Goal: Task Accomplishment & Management: Manage account settings

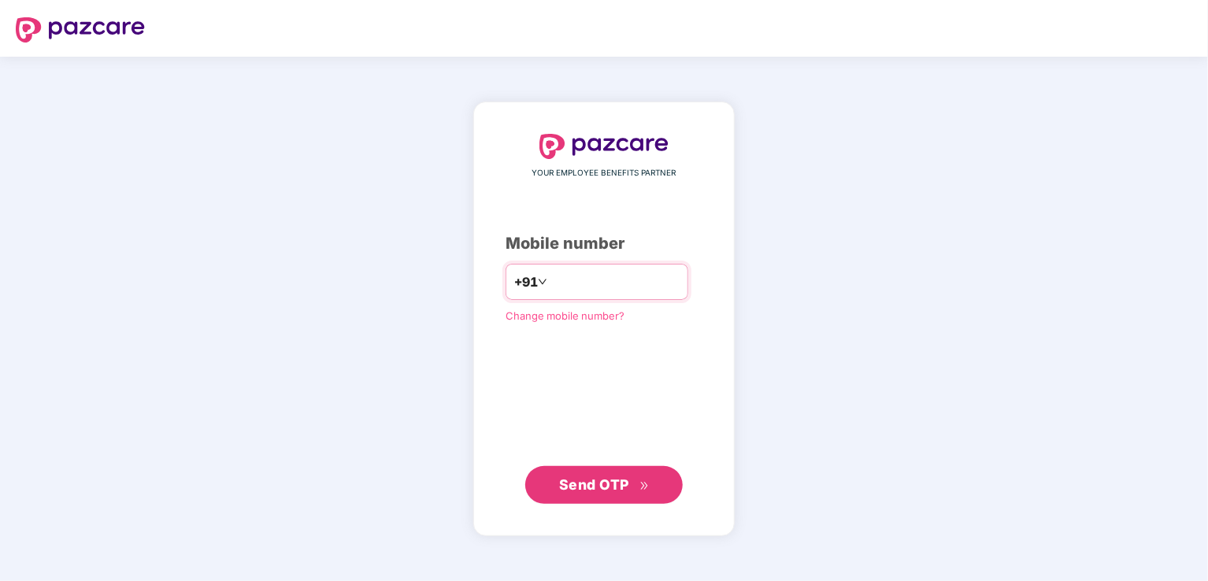
click at [591, 273] on input "number" at bounding box center [615, 281] width 129 height 25
type input "**********"
click at [603, 491] on span "Send OTP" at bounding box center [594, 484] width 70 height 17
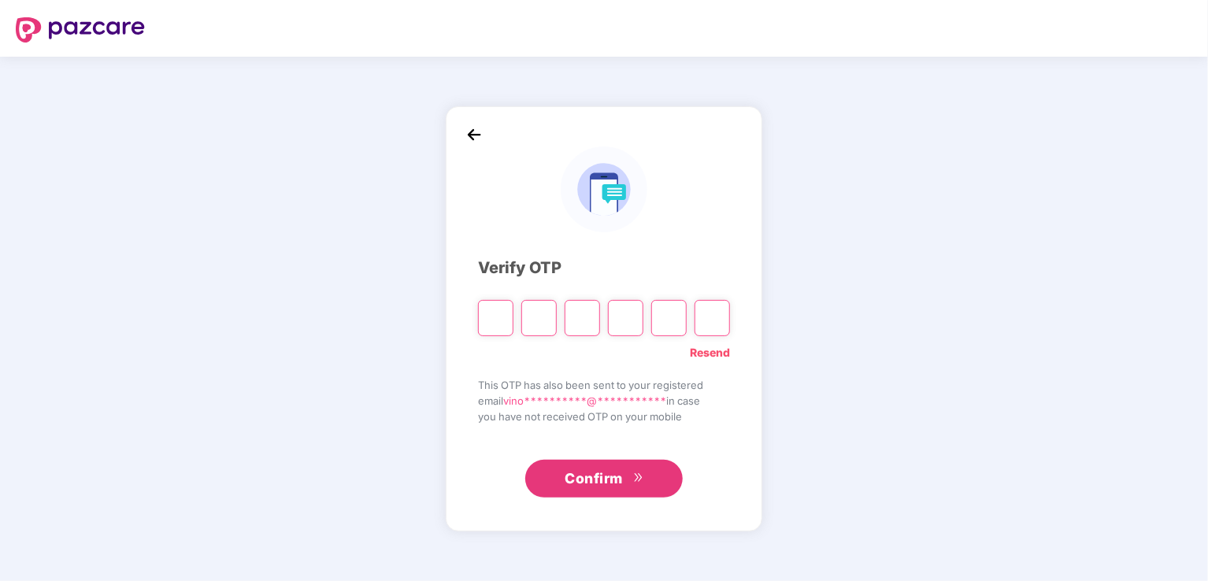
type input "*"
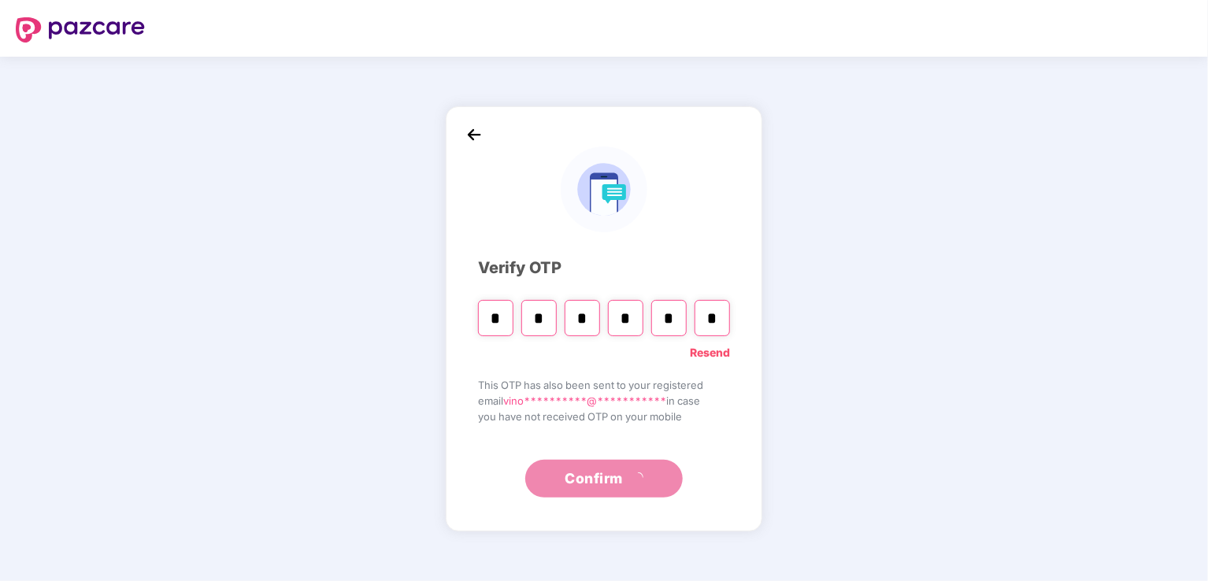
type input "*"
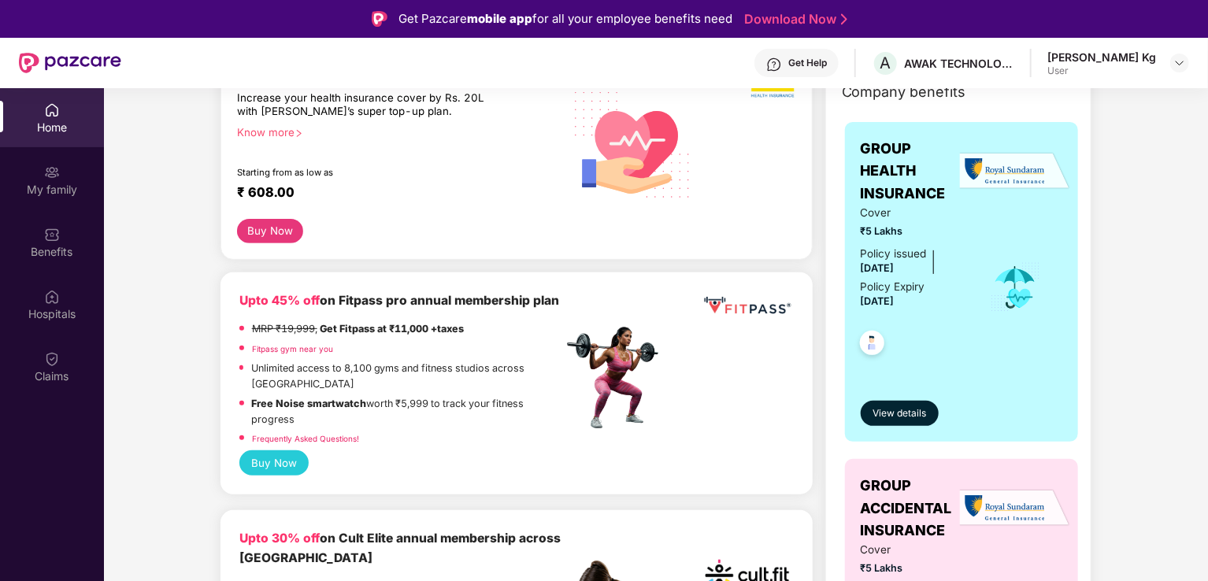
scroll to position [394, 0]
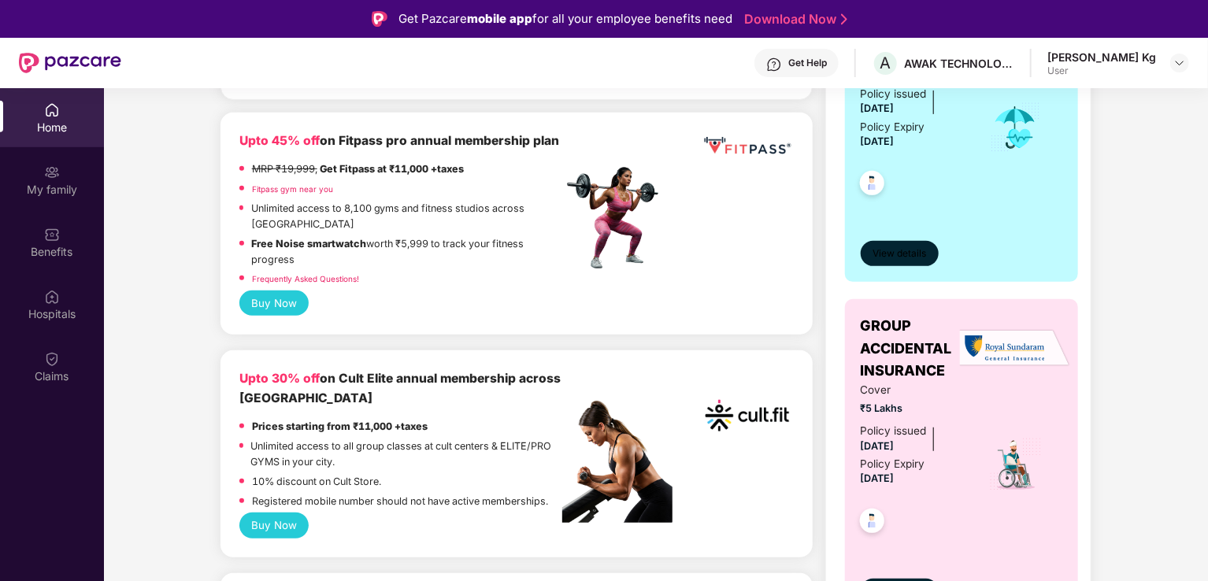
click at [911, 248] on span "View details" at bounding box center [900, 254] width 54 height 15
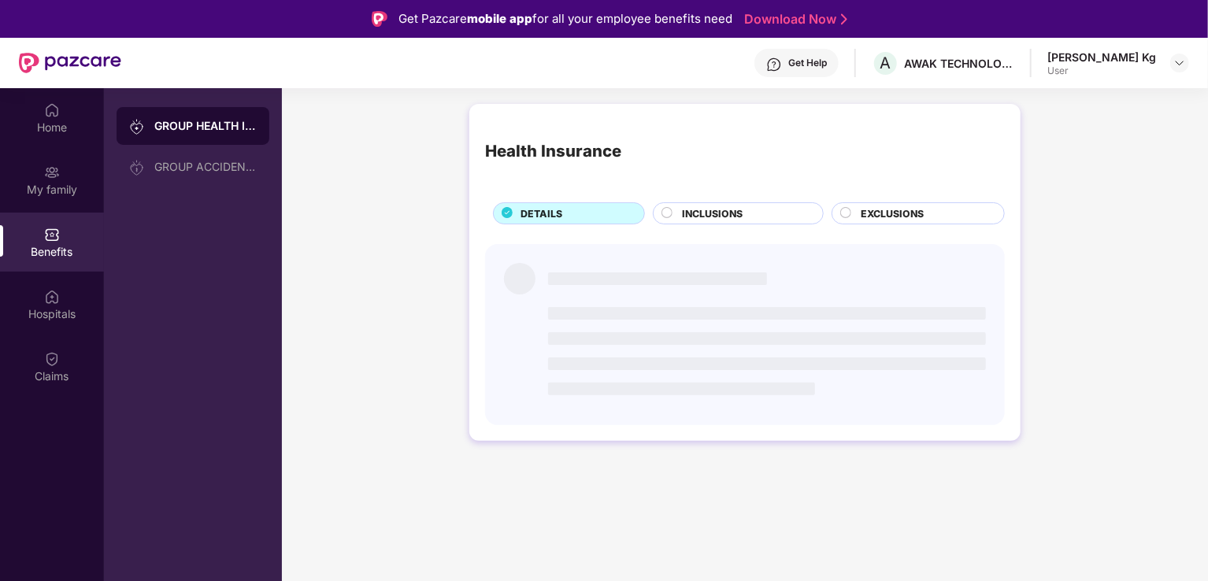
scroll to position [0, 0]
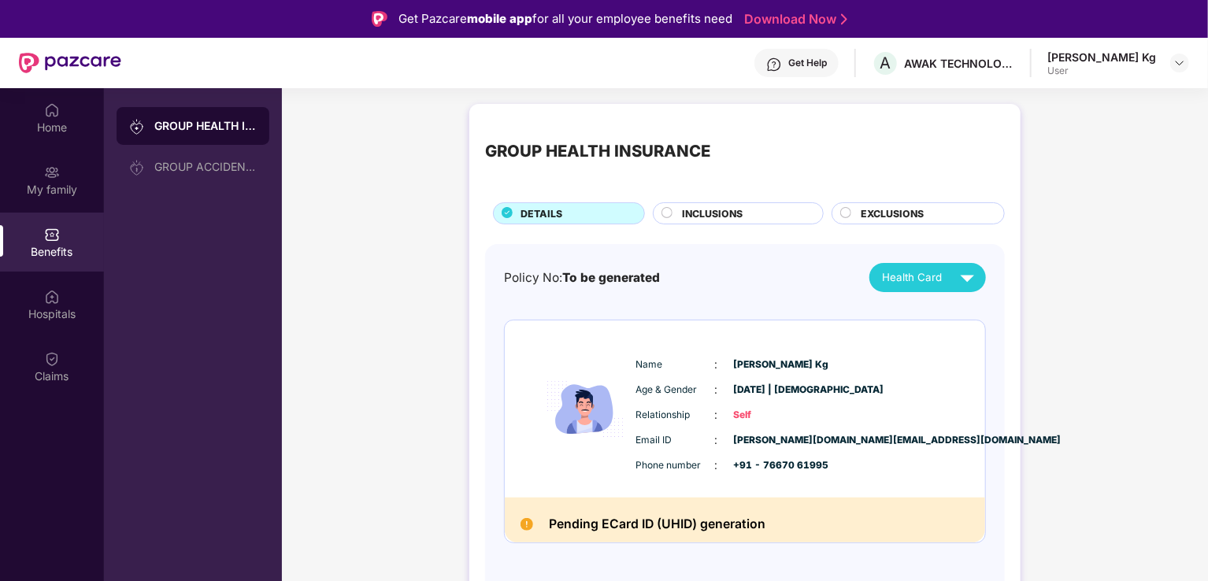
click at [695, 208] on span "INCLUSIONS" at bounding box center [712, 213] width 61 height 15
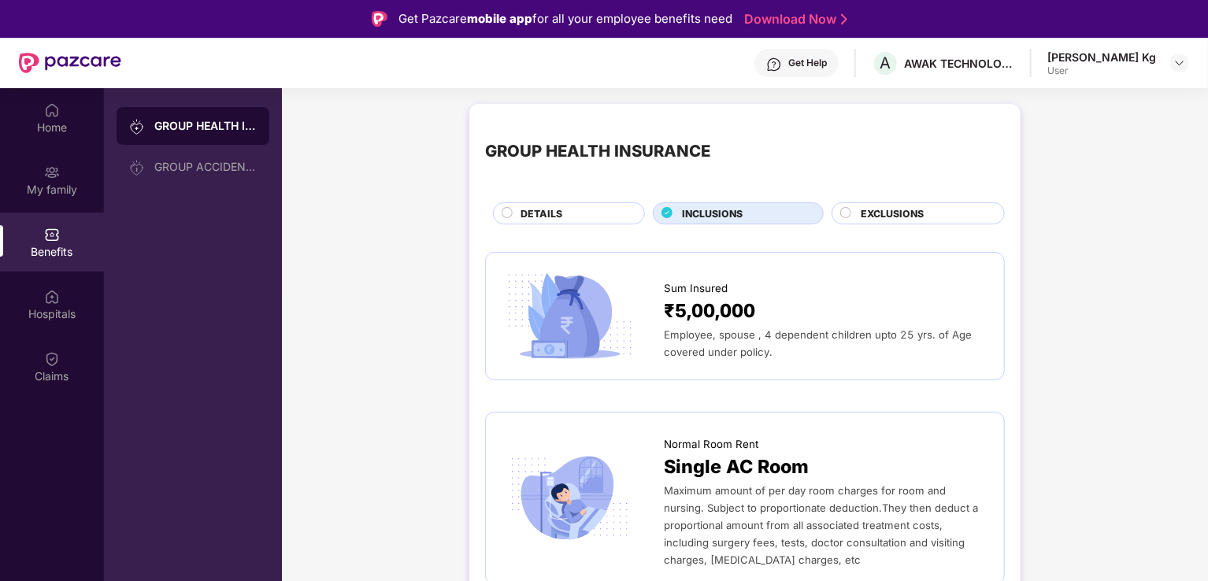
click at [574, 217] on div "DETAILS" at bounding box center [575, 214] width 124 height 17
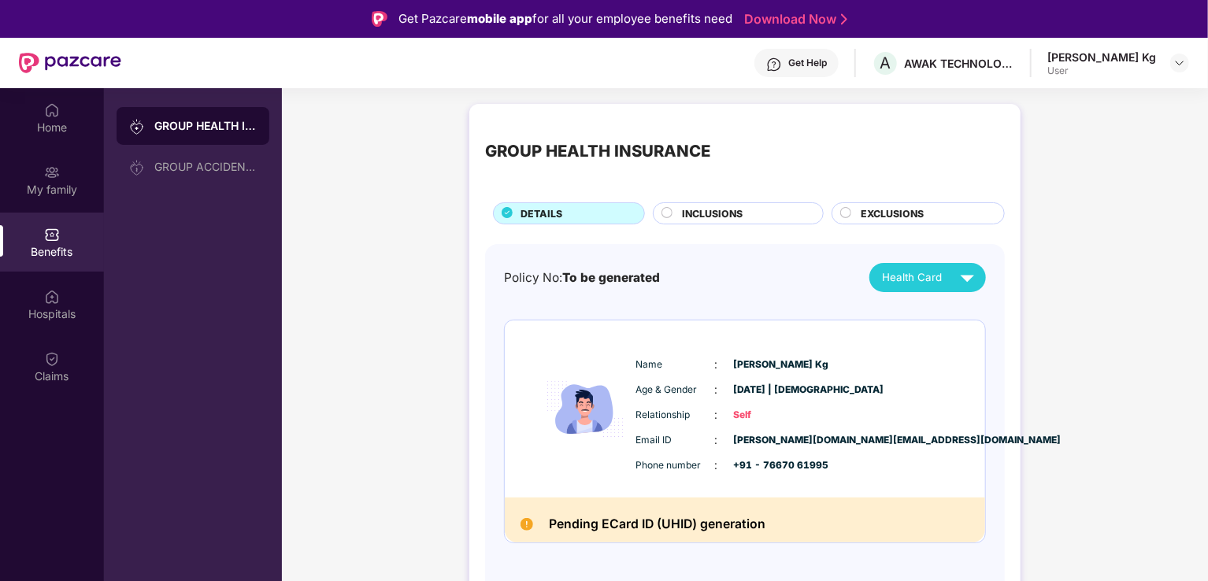
click at [576, 537] on div "Pending ECard ID (UHID) generation" at bounding box center [745, 520] width 480 height 45
click at [742, 195] on div "GROUP HEALTH INSURANCE DETAILS INCLUSIONS EXCLUSIONS" at bounding box center [745, 172] width 520 height 105
click at [729, 218] on span "INCLUSIONS" at bounding box center [712, 213] width 61 height 15
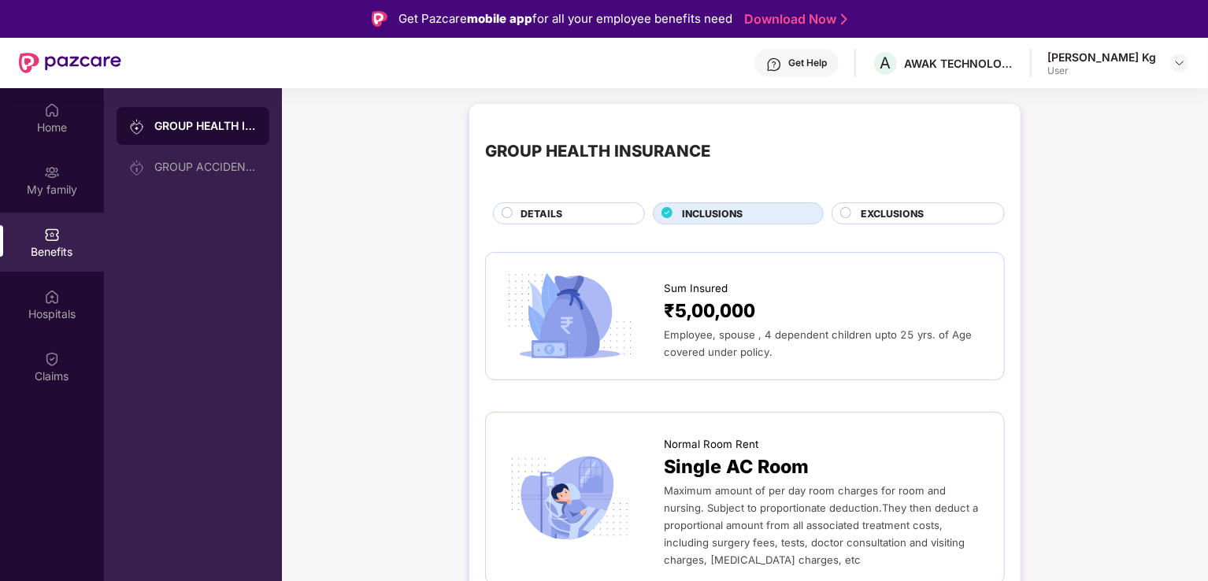
click at [555, 216] on span "DETAILS" at bounding box center [542, 213] width 42 height 15
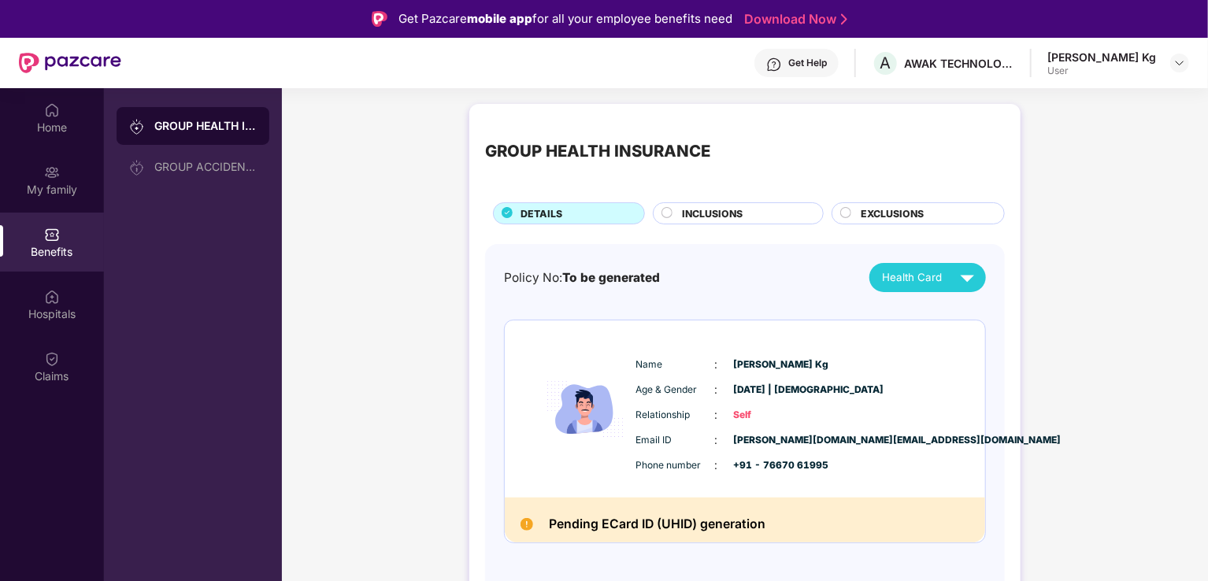
click at [905, 284] on span "Health Card" at bounding box center [912, 277] width 60 height 17
click at [967, 279] on img at bounding box center [968, 278] width 28 height 28
click at [987, 312] on img at bounding box center [993, 315] width 12 height 12
click at [198, 172] on div "GROUP ACCIDENTAL INSURANCE" at bounding box center [205, 167] width 102 height 13
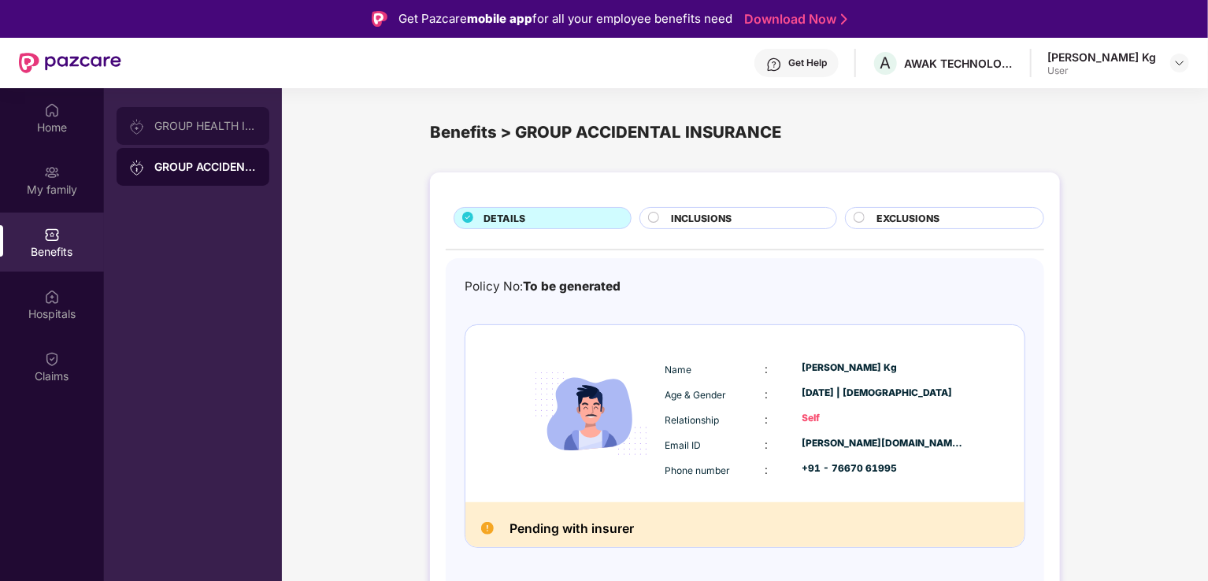
click at [229, 126] on div "GROUP HEALTH INSURANCE" at bounding box center [205, 126] width 102 height 13
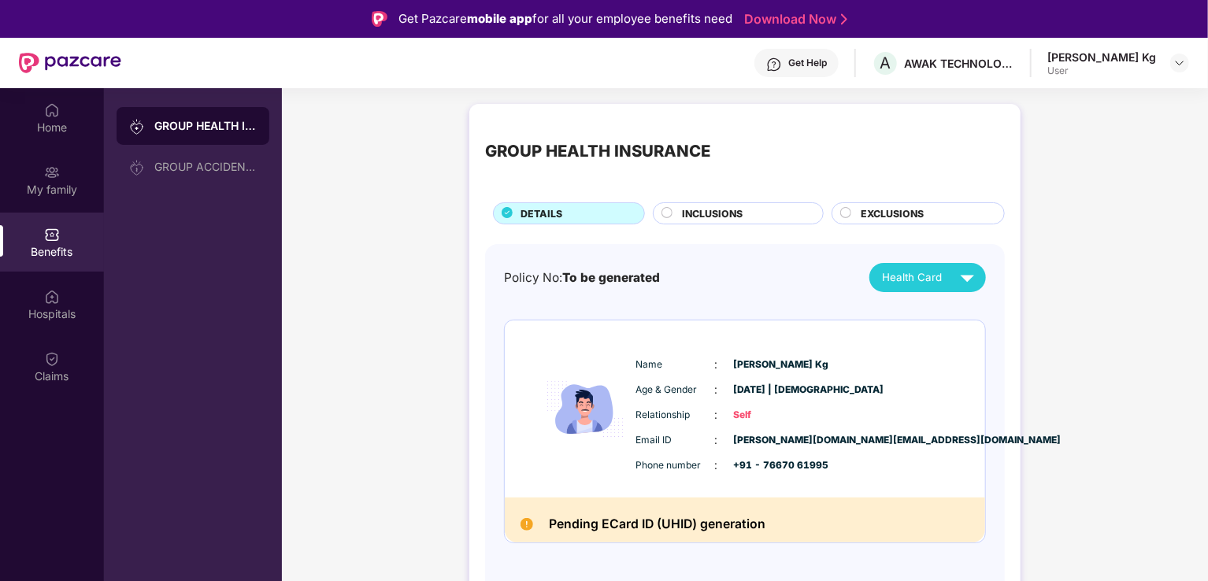
click at [719, 212] on span "INCLUSIONS" at bounding box center [712, 213] width 61 height 15
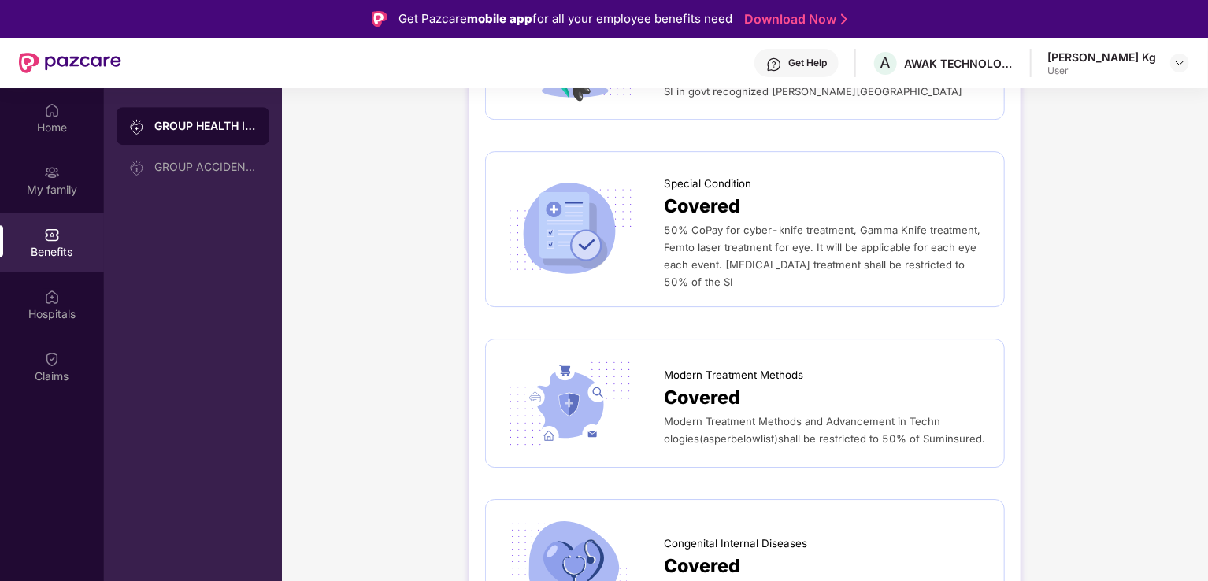
scroll to position [2486, 0]
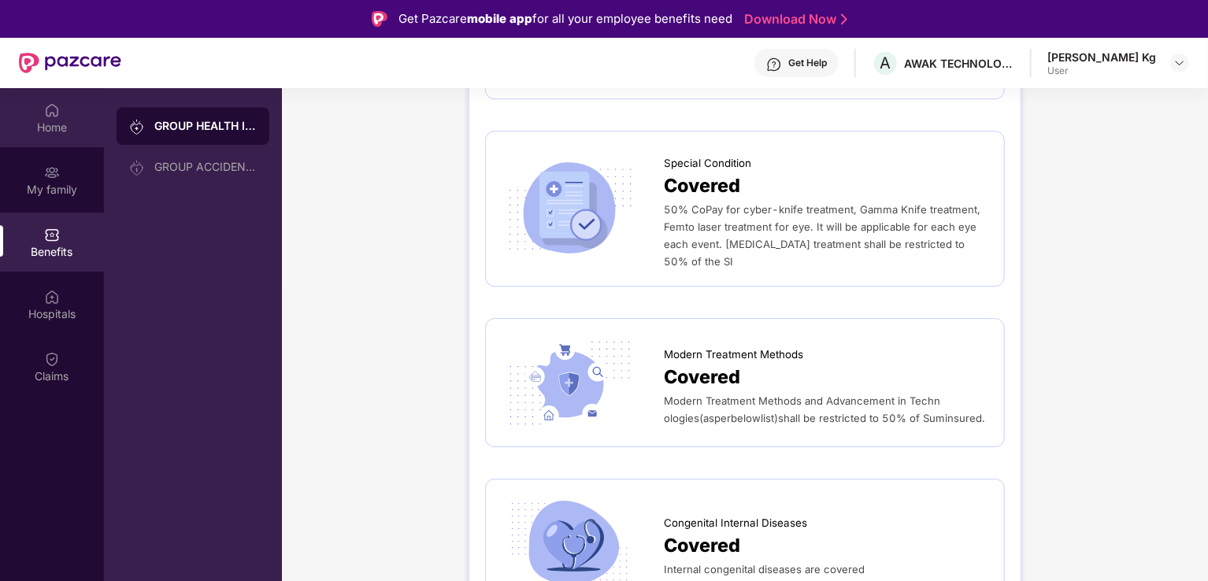
click at [67, 121] on div "Home" at bounding box center [52, 128] width 104 height 16
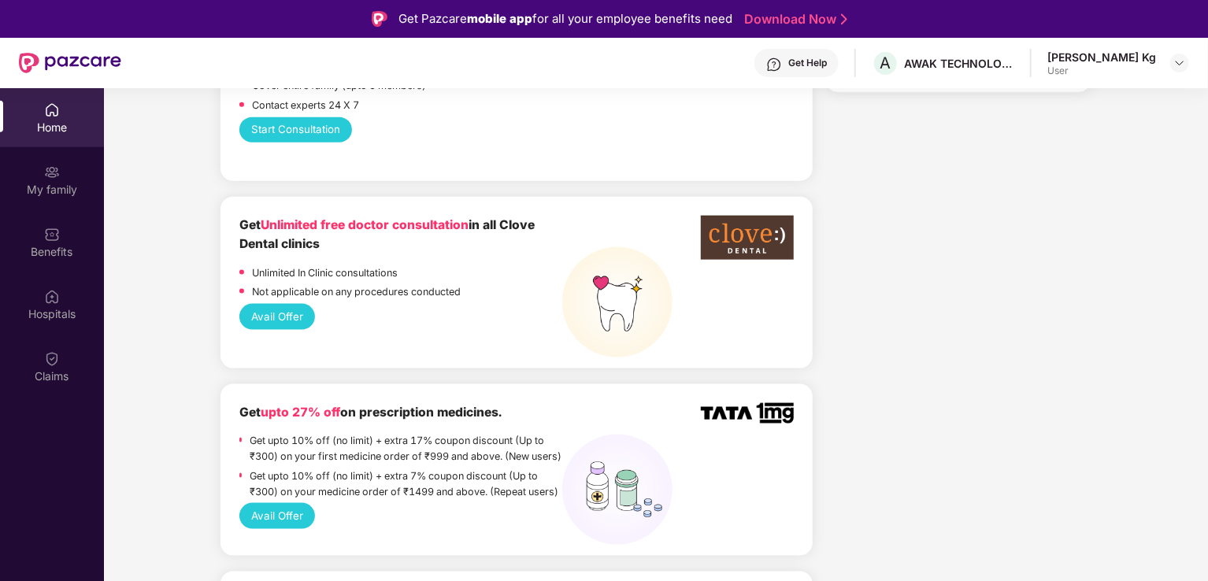
scroll to position [1103, 0]
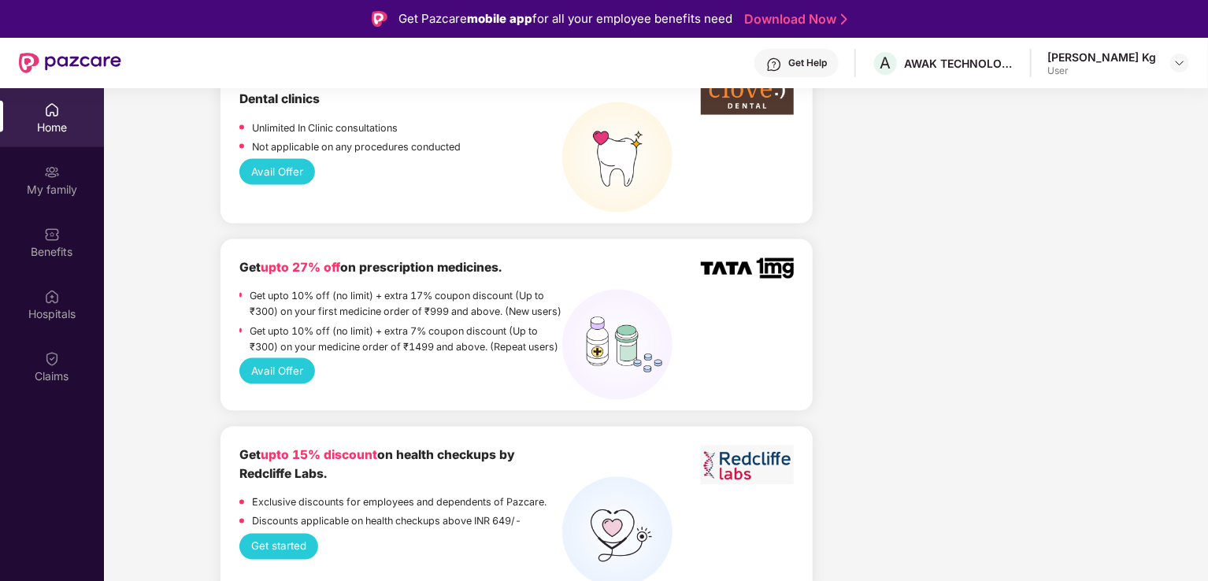
click at [265, 384] on button "Avail Offer" at bounding box center [277, 370] width 76 height 25
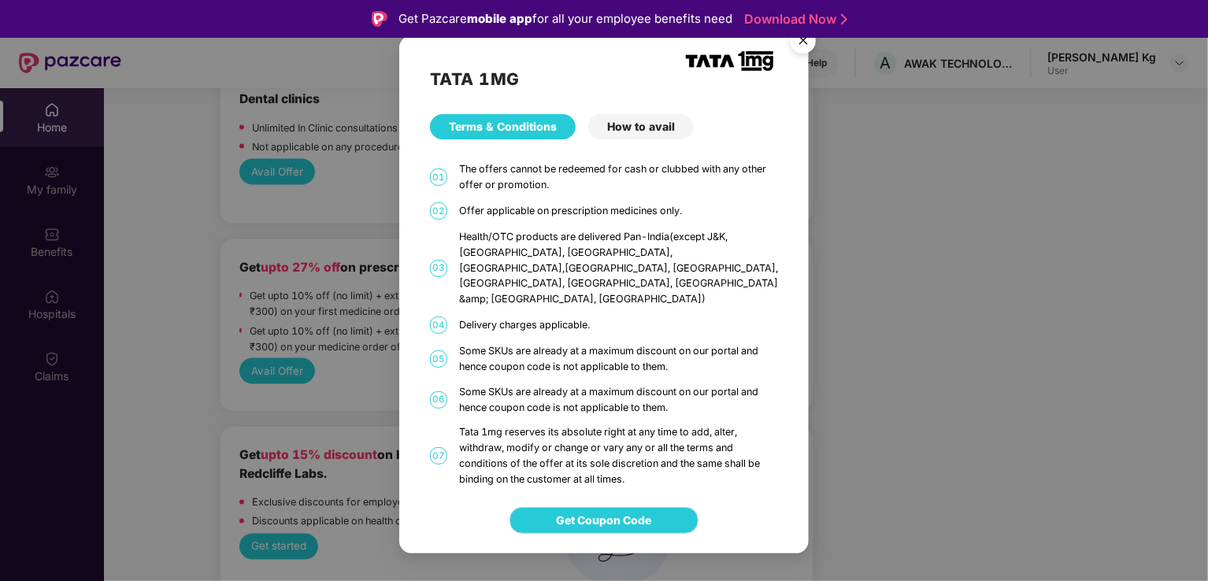
click at [565, 490] on div "Get Coupon Code" at bounding box center [604, 521] width 410 height 66
click at [566, 514] on button "Get Coupon Code" at bounding box center [604, 520] width 189 height 27
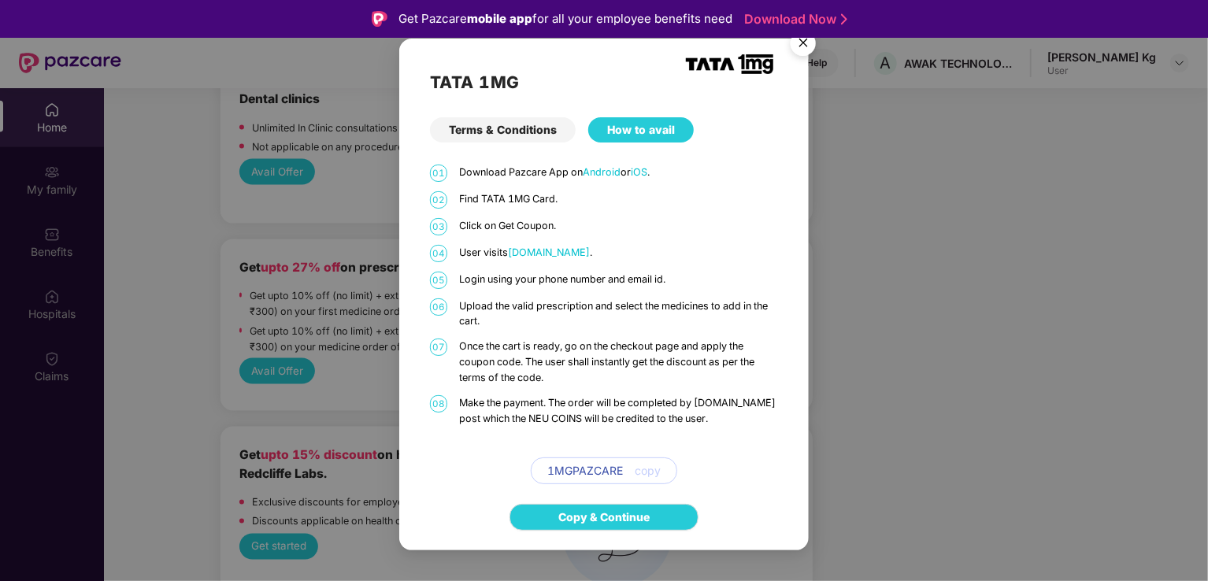
click at [651, 473] on span "copy" at bounding box center [648, 470] width 26 height 17
drag, startPoint x: 557, startPoint y: 462, endPoint x: 625, endPoint y: 464, distance: 67.8
click at [625, 464] on div "1MGPAZCARE copy" at bounding box center [604, 471] width 147 height 27
copy span "1MGPAZCARE"
click at [804, 45] on img "Close" at bounding box center [803, 46] width 44 height 44
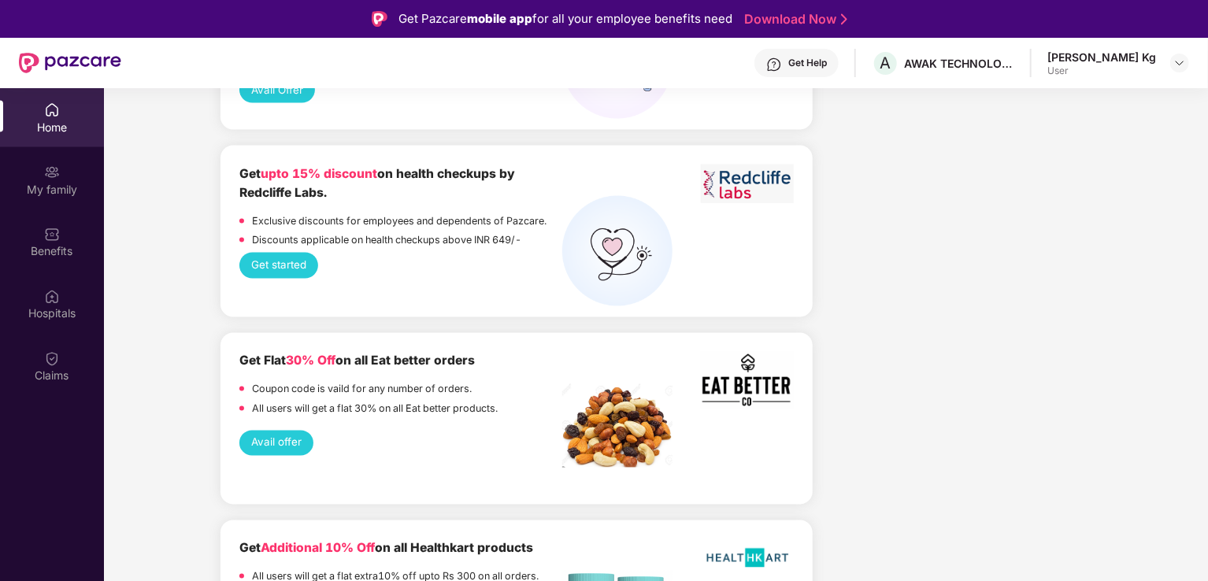
scroll to position [1260, 0]
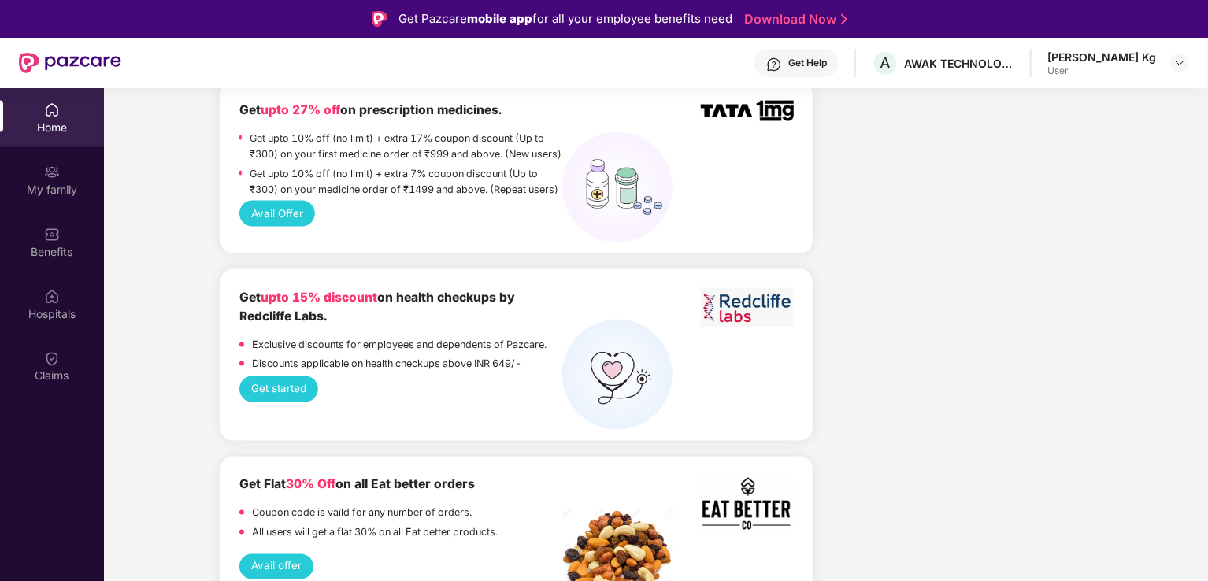
click at [273, 221] on button "Avail Offer" at bounding box center [277, 213] width 76 height 25
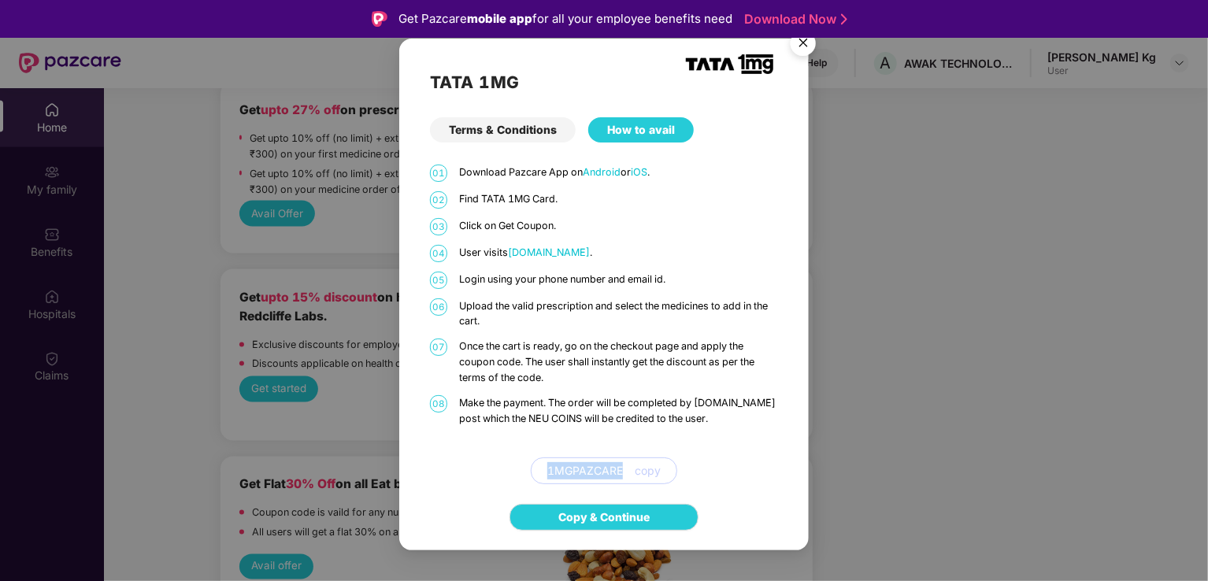
click at [640, 475] on span "copy" at bounding box center [648, 470] width 26 height 17
click at [640, 461] on button "copy" at bounding box center [642, 470] width 38 height 25
click at [550, 302] on p "Upload the valid prescription and select the medicines to add in the cart." at bounding box center [618, 315] width 319 height 32
click at [549, 302] on p "Upload the valid prescription and select the medicines to add in the cart." at bounding box center [618, 315] width 319 height 32
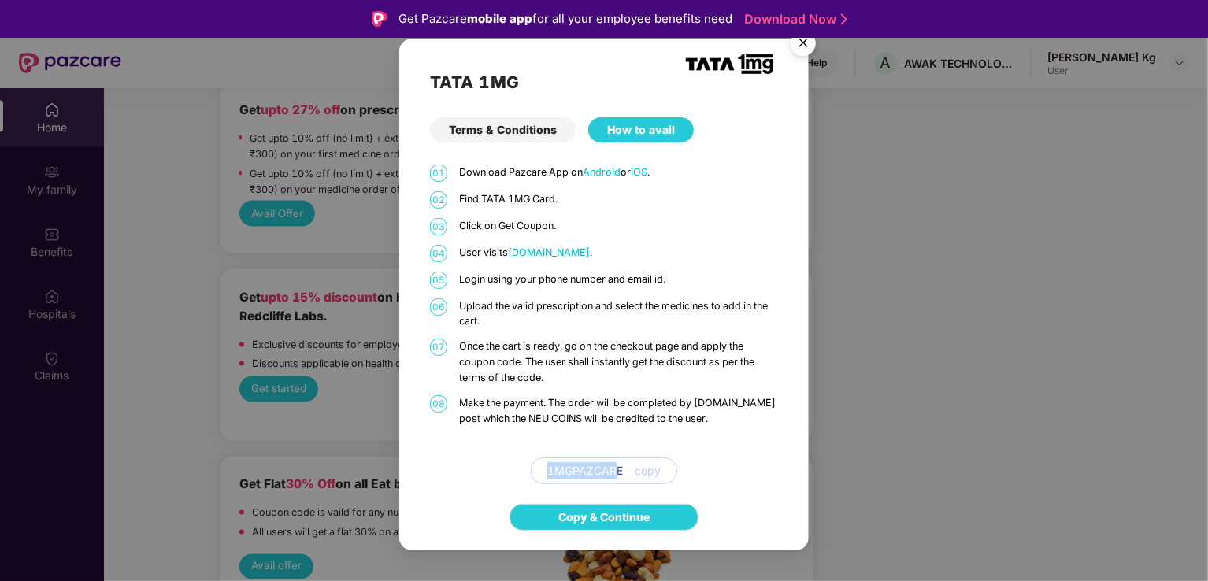
drag, startPoint x: 545, startPoint y: 454, endPoint x: 615, endPoint y: 462, distance: 70.5
click at [615, 462] on div "01 Download Pazcare App on Android or iOS . 02 Find TATA 1MG Card. 03 Click on …" at bounding box center [604, 325] width 348 height 321
drag, startPoint x: 599, startPoint y: 479, endPoint x: 587, endPoint y: 482, distance: 12.2
click at [587, 482] on div "1MGPAZCARE copy" at bounding box center [604, 471] width 147 height 27
click at [624, 477] on button "copy" at bounding box center [642, 470] width 38 height 25
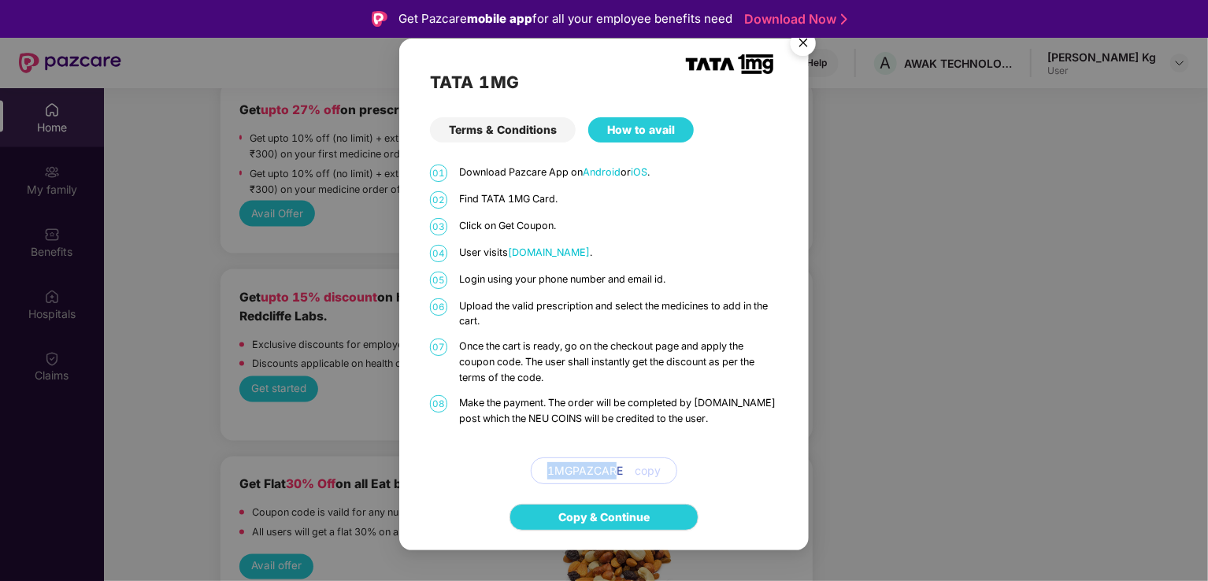
drag, startPoint x: 623, startPoint y: 467, endPoint x: 491, endPoint y: 471, distance: 131.6
click at [491, 471] on div "1MGPAZCARE copy" at bounding box center [604, 471] width 348 height 27
click at [495, 469] on div "1MGPAZCARE copy" at bounding box center [604, 471] width 348 height 27
drag, startPoint x: 540, startPoint y: 466, endPoint x: 639, endPoint y: 477, distance: 99.1
click at [639, 477] on div "1MGPAZCARE copy" at bounding box center [604, 471] width 147 height 27
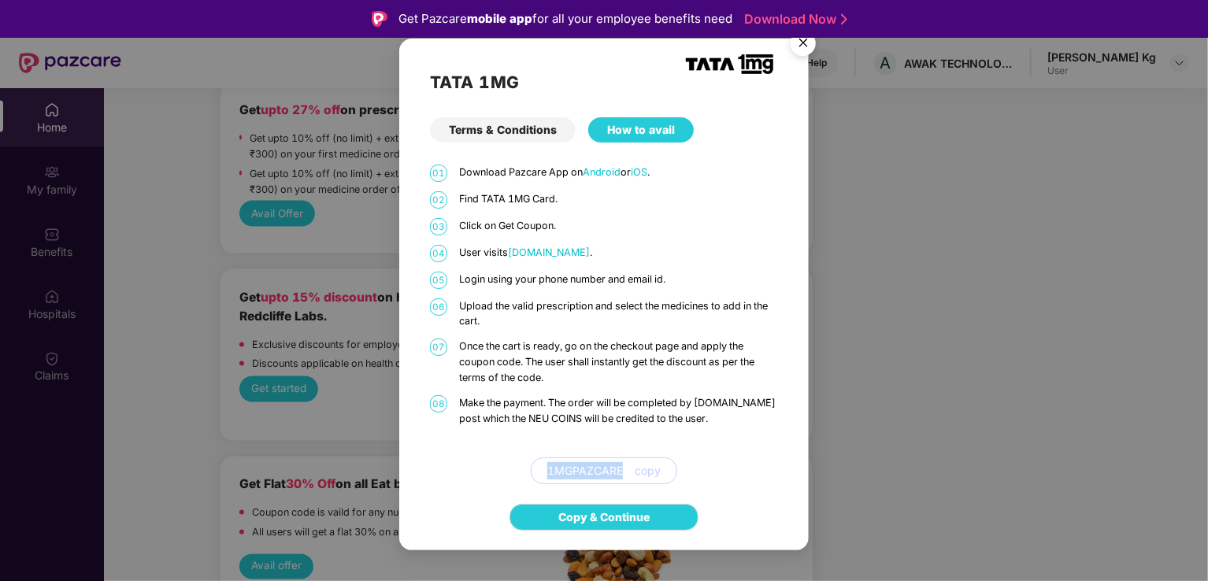
copy span "1MGPAZCARE"
click at [803, 49] on img "Close" at bounding box center [803, 46] width 44 height 44
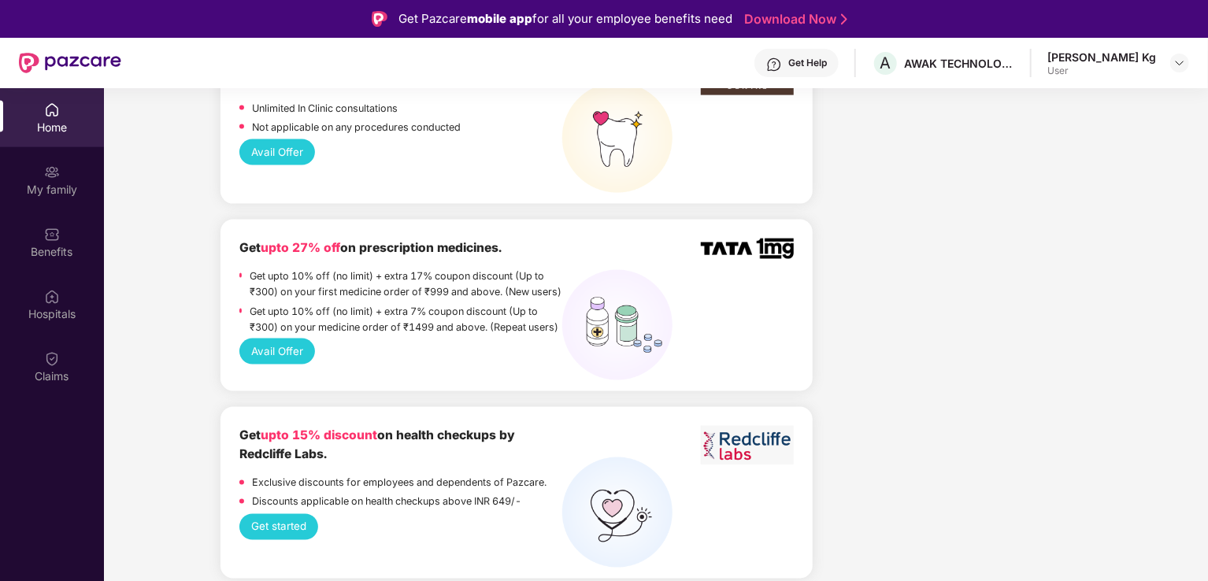
scroll to position [1103, 0]
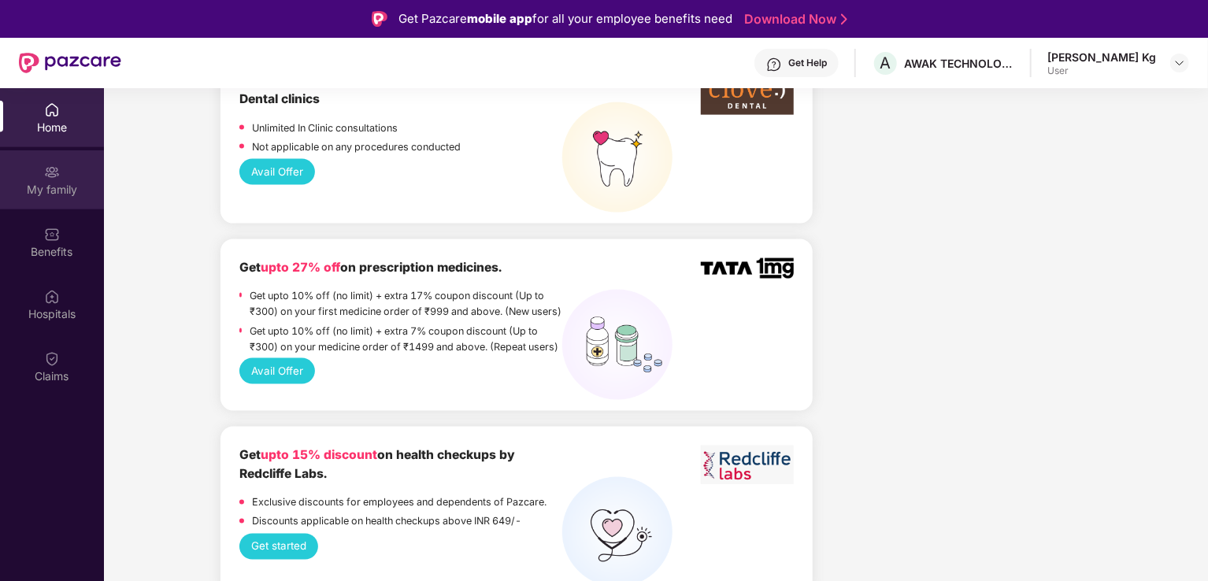
click at [35, 180] on div "My family" at bounding box center [52, 179] width 104 height 59
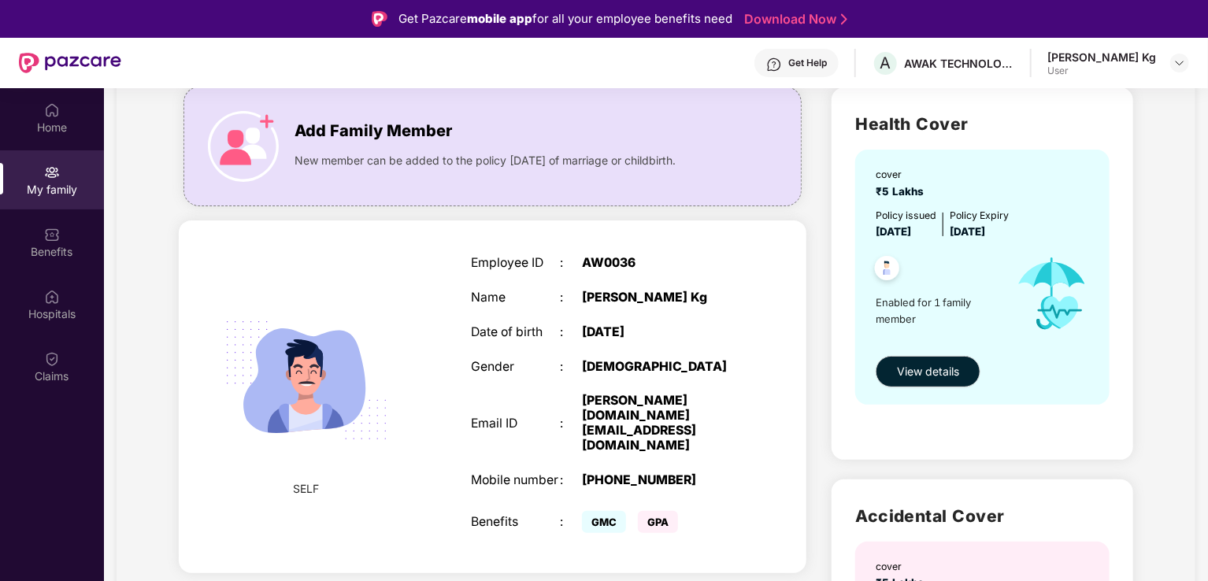
scroll to position [236, 0]
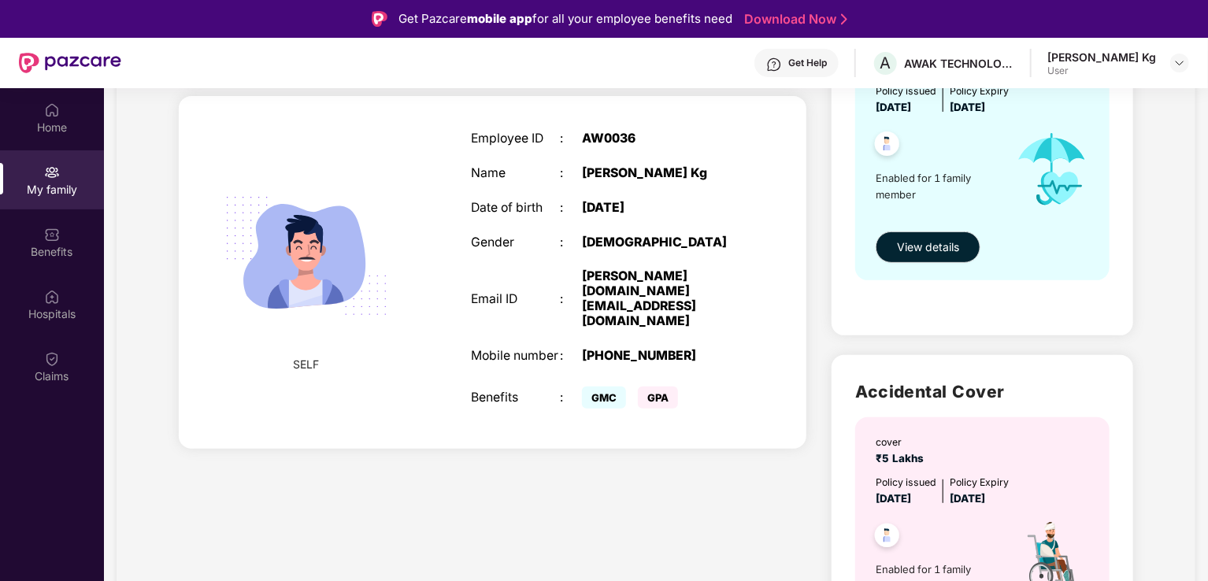
drag, startPoint x: 533, startPoint y: 371, endPoint x: 611, endPoint y: 378, distance: 78.3
click at [536, 391] on div "Benefits" at bounding box center [515, 398] width 89 height 15
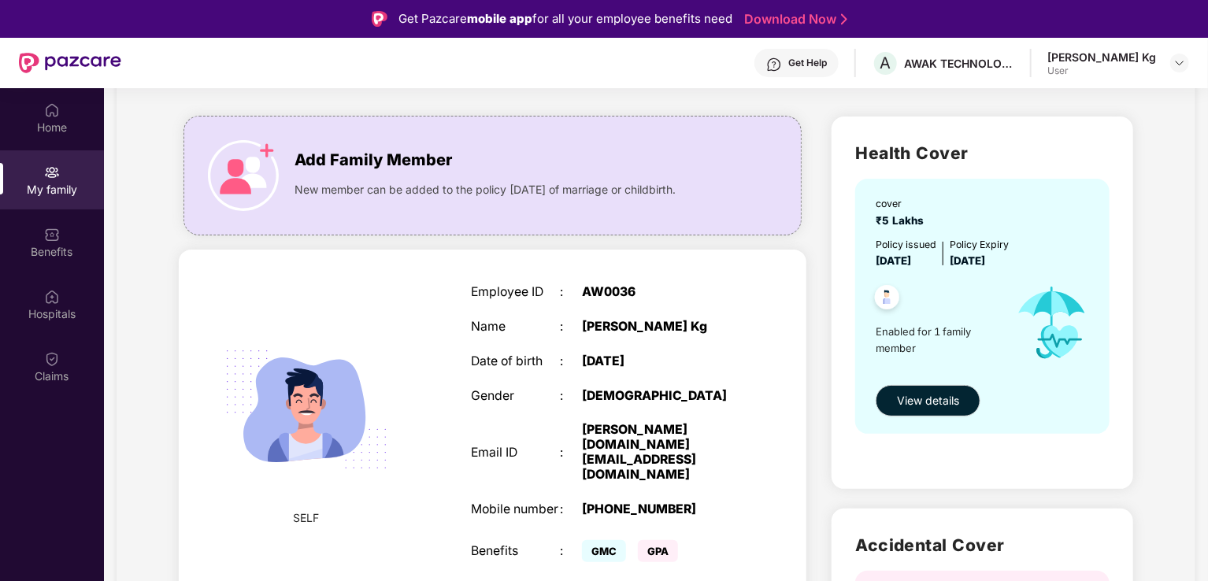
scroll to position [0, 0]
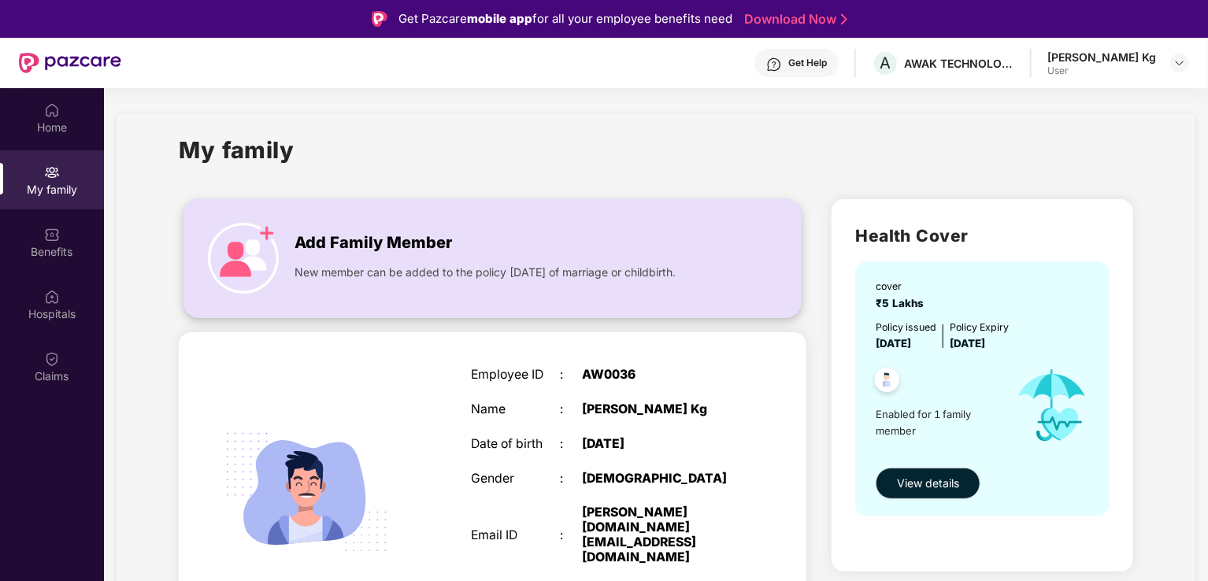
click at [299, 237] on span "Add Family Member" at bounding box center [374, 243] width 158 height 24
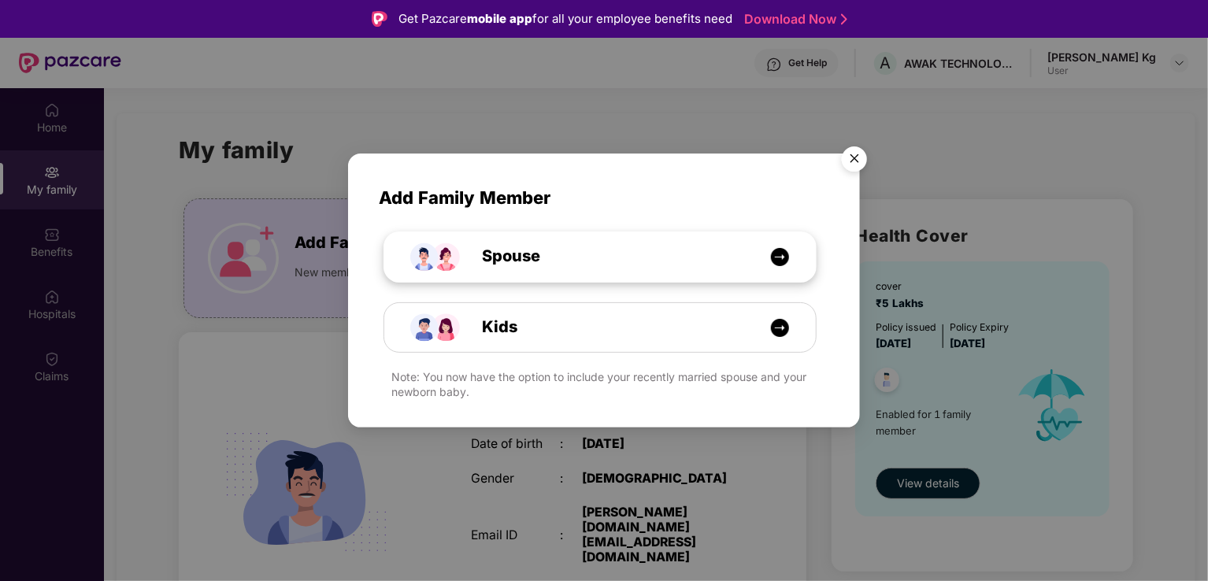
click at [566, 259] on div "Spouse" at bounding box center [609, 256] width 324 height 24
select select "****"
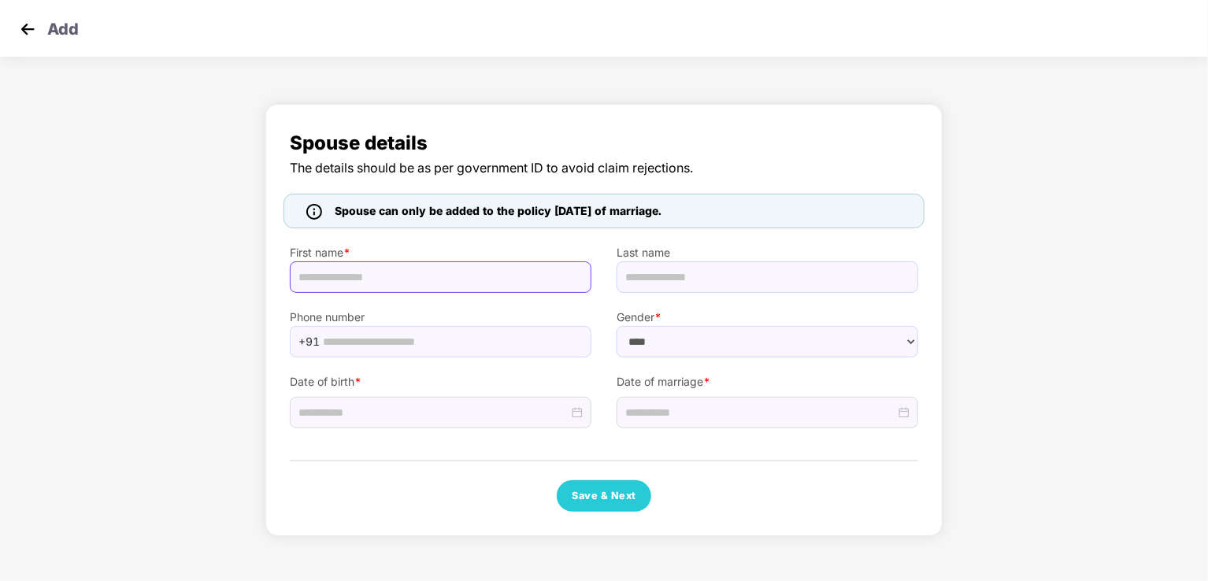
click at [328, 267] on input "text" at bounding box center [441, 277] width 302 height 32
click at [192, 302] on div "Spouse details The details should be as per government ID to avoid claim reject…" at bounding box center [604, 324] width 1208 height 456
click at [32, 35] on img at bounding box center [28, 29] width 24 height 24
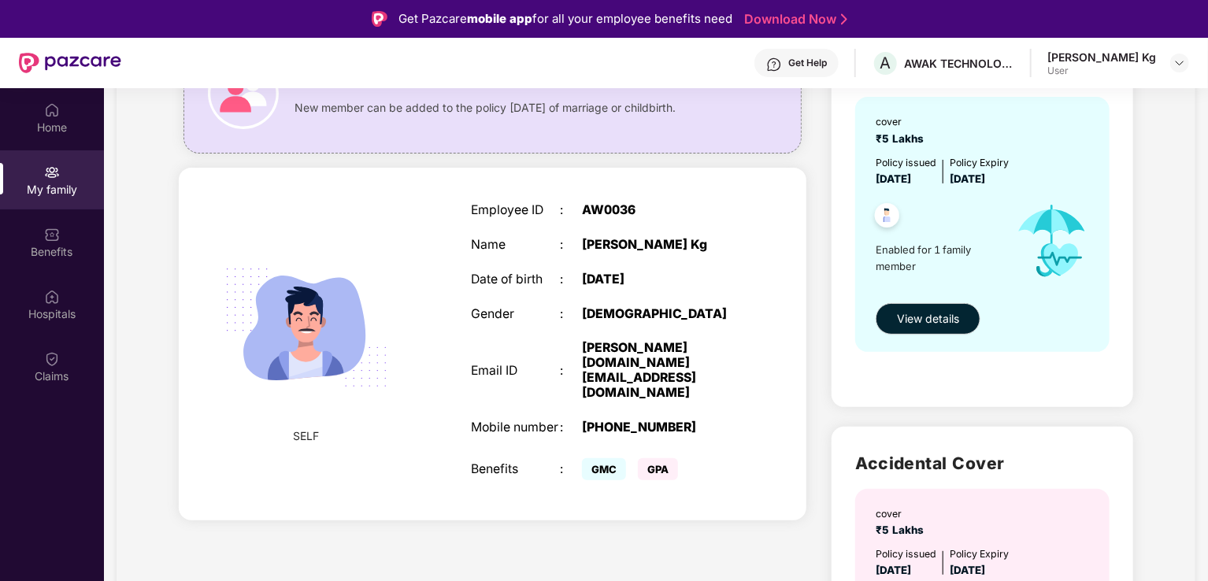
scroll to position [121, 0]
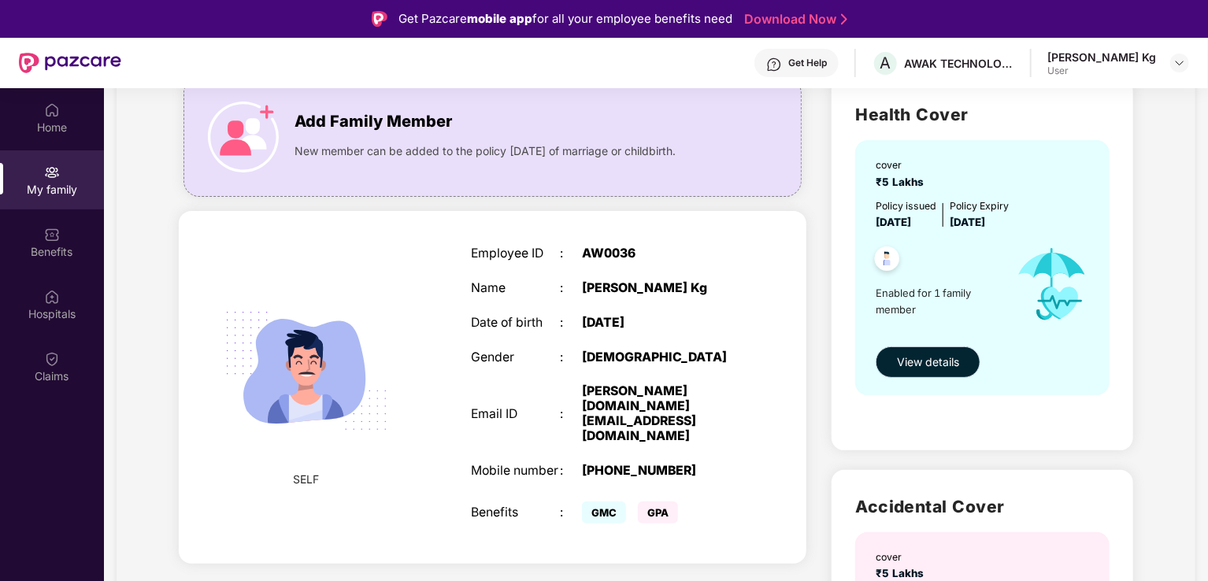
click at [908, 352] on button "View details" at bounding box center [928, 363] width 105 height 32
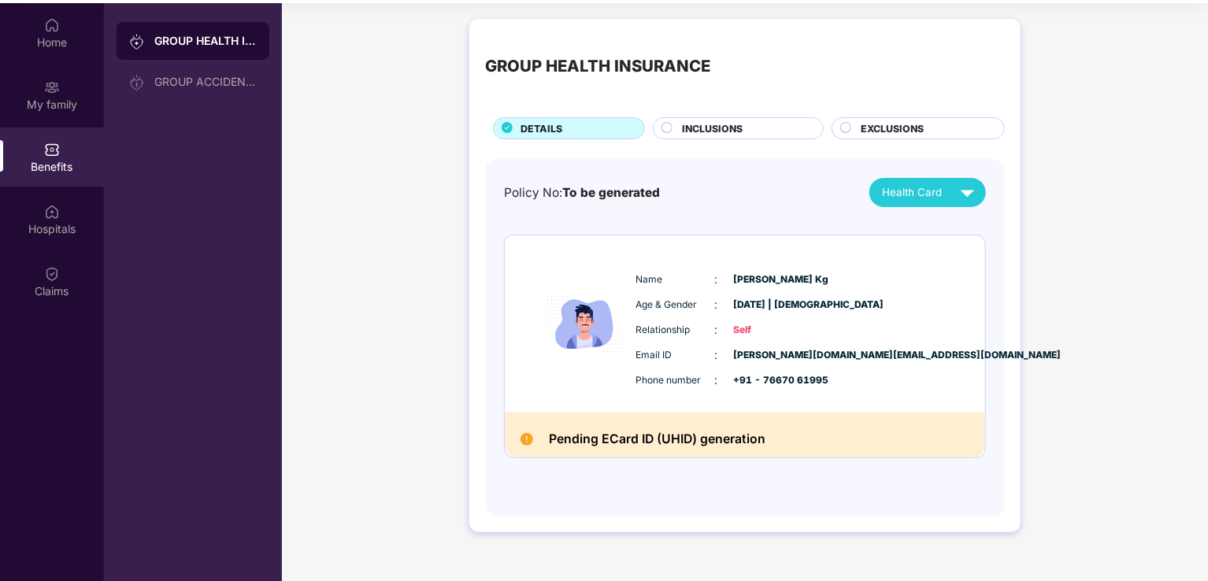
scroll to position [88, 0]
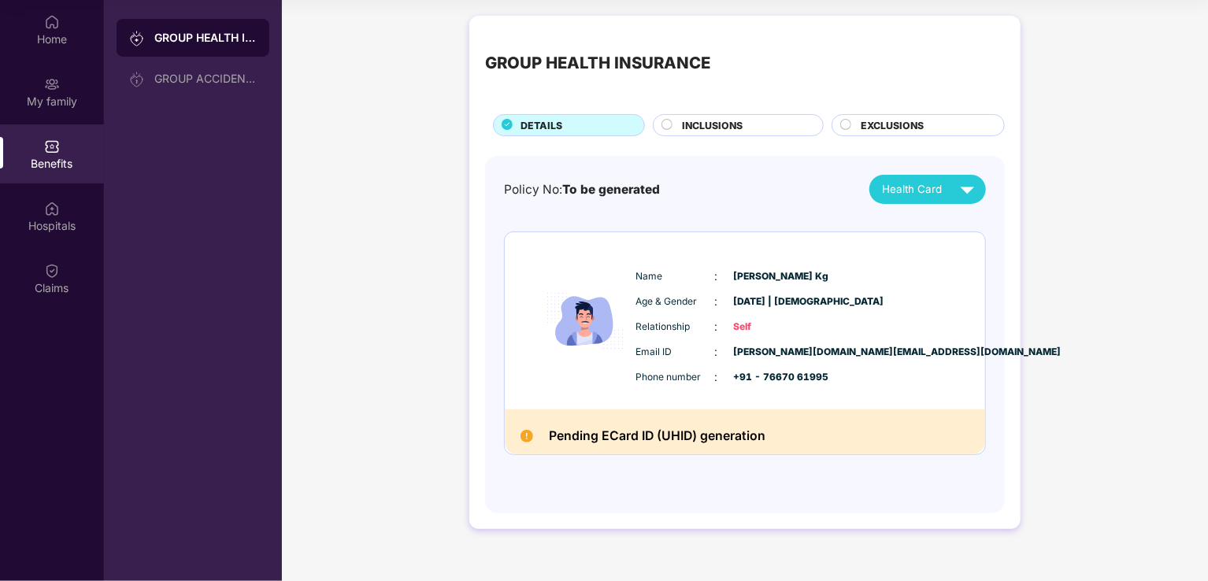
click at [879, 122] on span "EXCLUSIONS" at bounding box center [892, 125] width 63 height 15
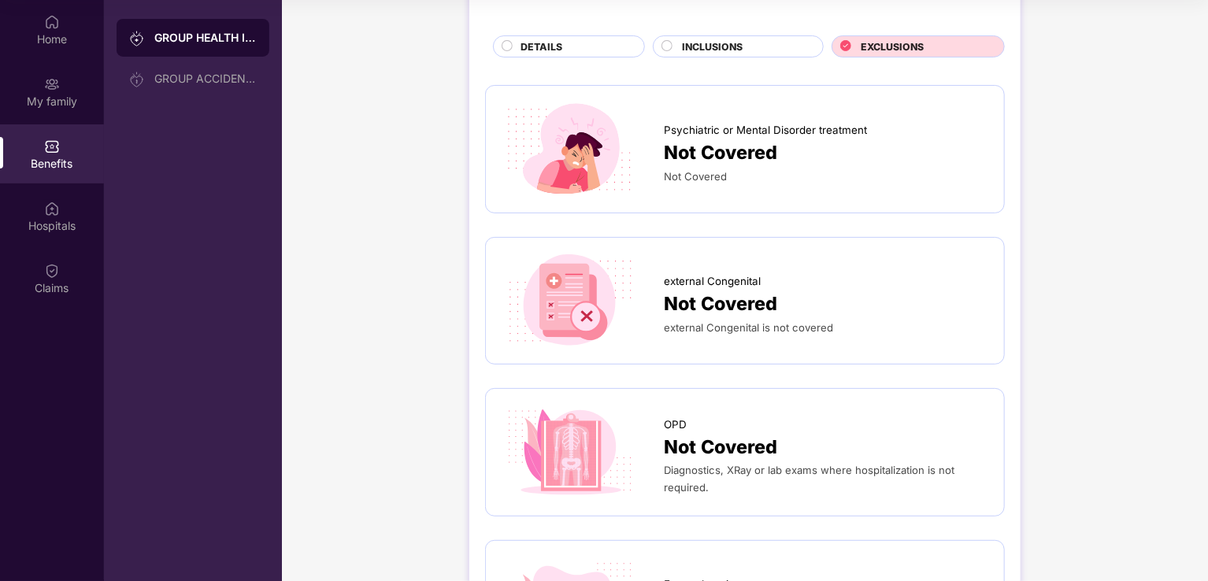
scroll to position [0, 0]
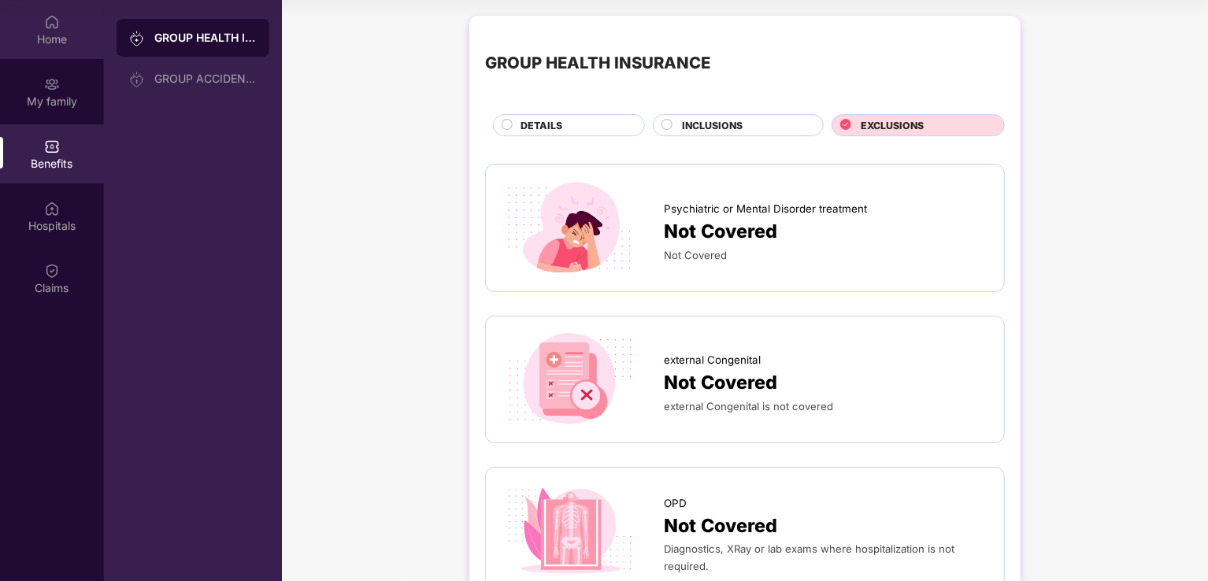
click at [60, 29] on div "Home" at bounding box center [52, 29] width 104 height 59
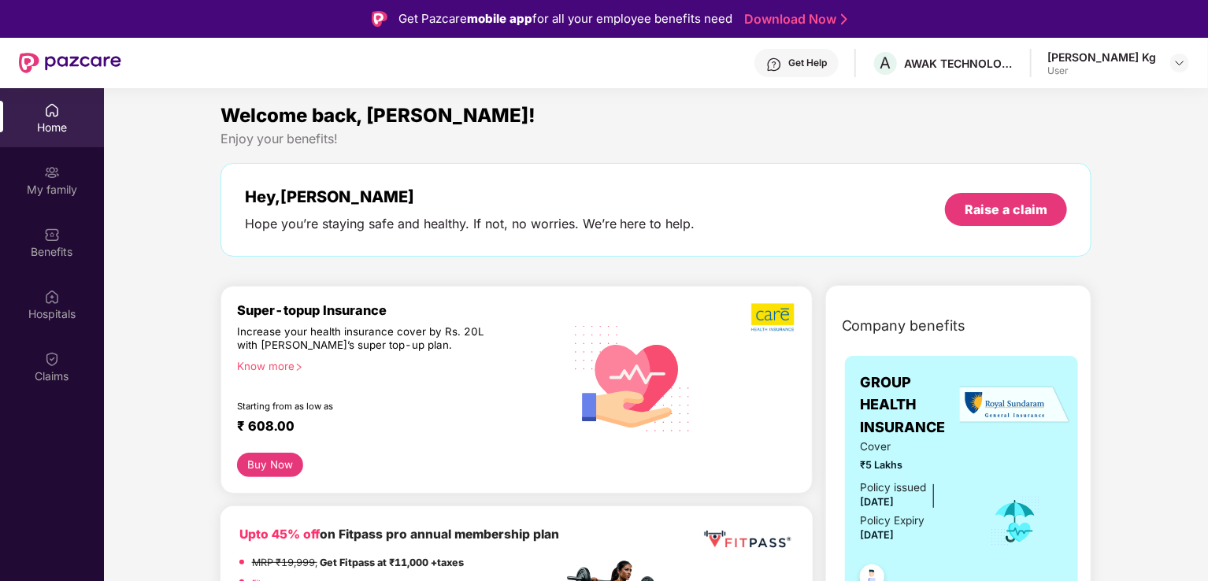
click at [1148, 70] on div "User" at bounding box center [1102, 71] width 109 height 13
drag, startPoint x: 1169, startPoint y: 60, endPoint x: 1178, endPoint y: 61, distance: 9.5
click at [1172, 61] on div "[PERSON_NAME] Kg User" at bounding box center [1119, 64] width 142 height 28
click at [1181, 61] on img at bounding box center [1180, 63] width 13 height 13
click at [1060, 152] on div "User" at bounding box center [1102, 157] width 109 height 13
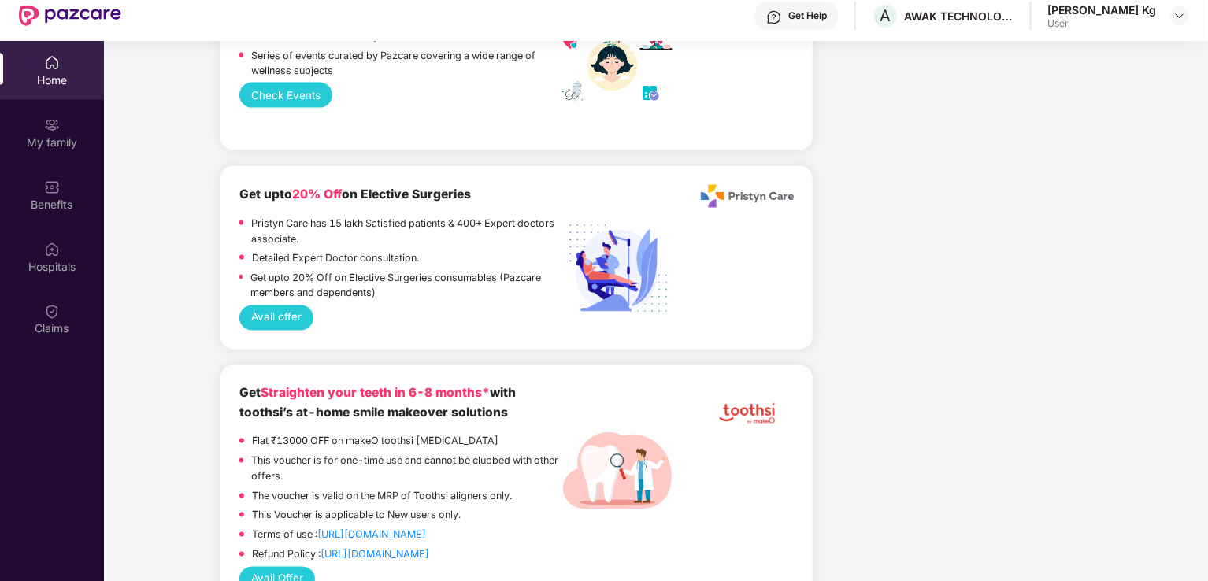
scroll to position [88, 0]
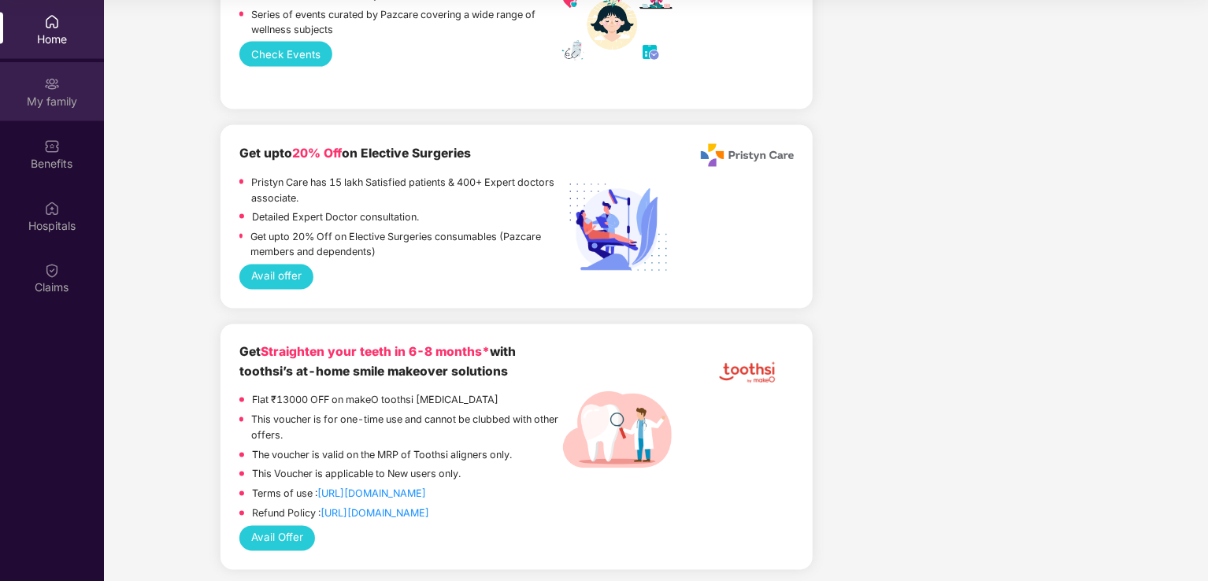
click at [86, 102] on div "My family" at bounding box center [52, 102] width 104 height 16
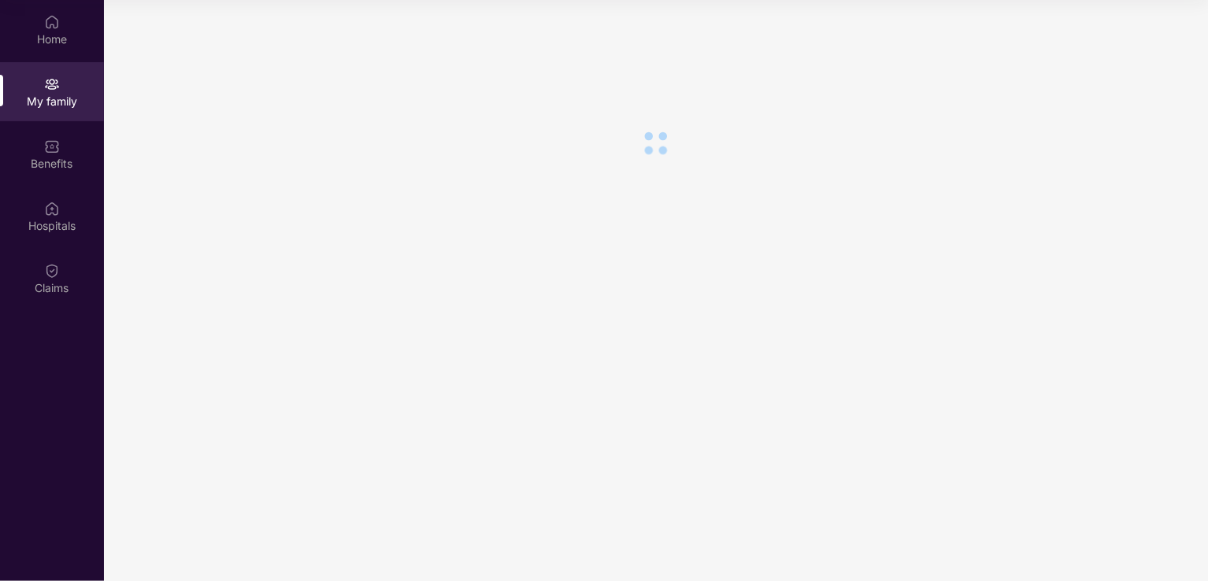
scroll to position [0, 0]
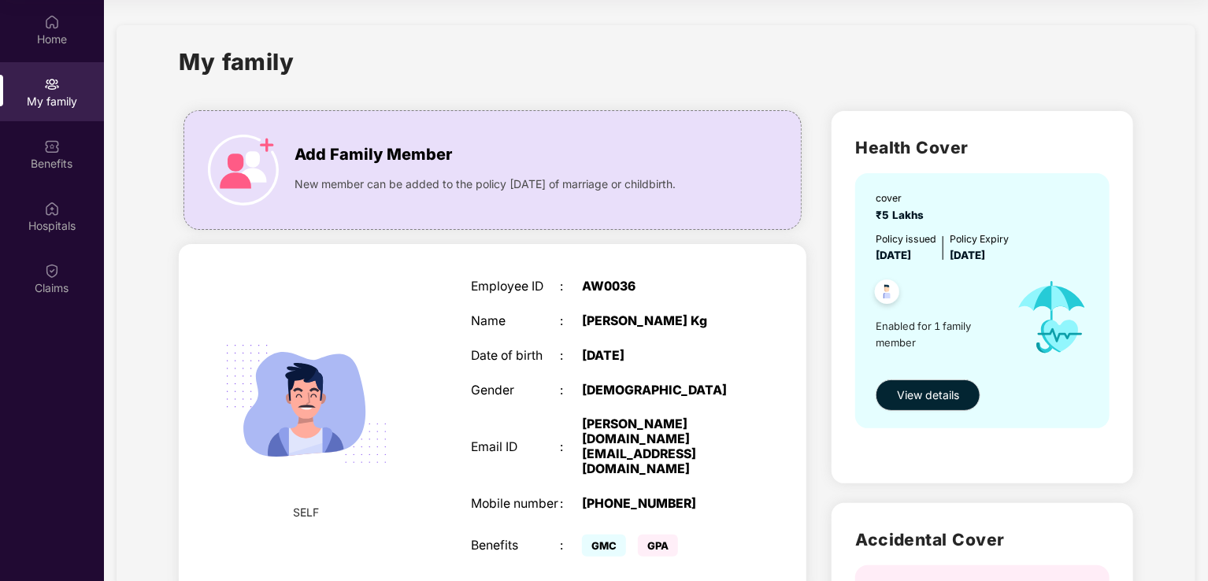
click at [306, 392] on img at bounding box center [306, 404] width 200 height 200
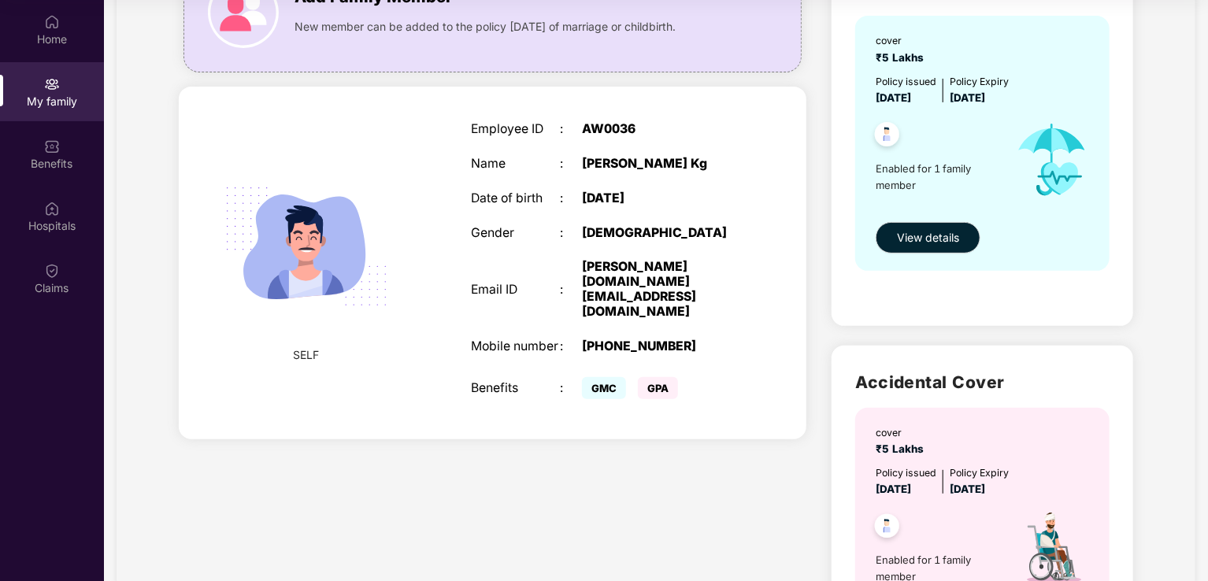
scroll to position [358, 0]
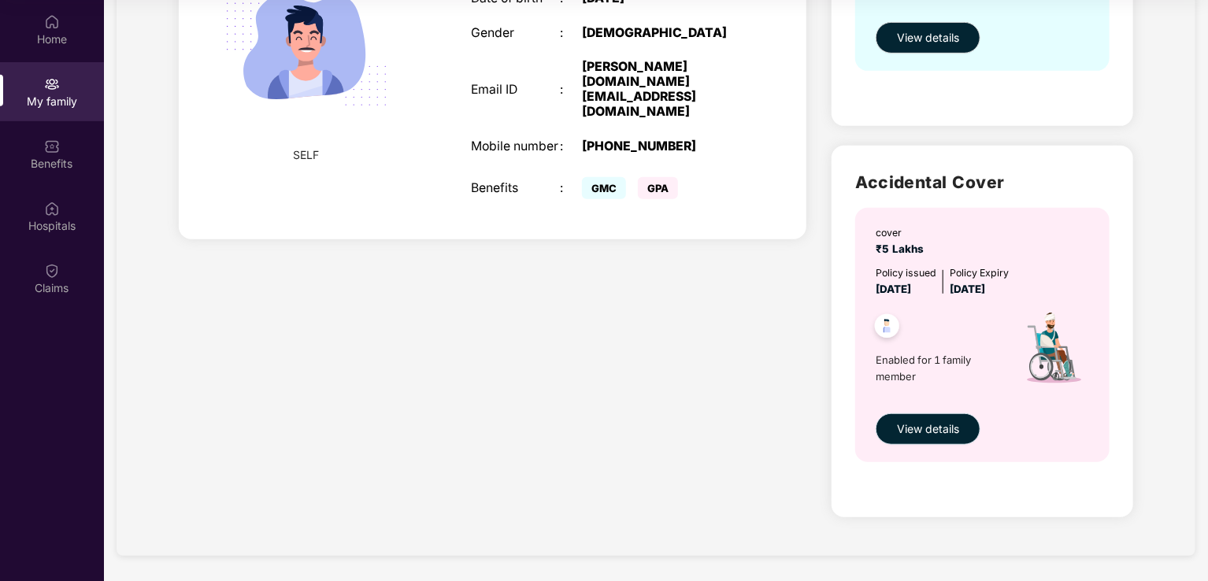
click at [956, 448] on div "cover ₹5 Lakhs Policy issued [DATE] Policy Expiry [DATE] Enabled for 1 family m…" at bounding box center [982, 335] width 254 height 254
click at [946, 435] on span "View details" at bounding box center [928, 429] width 62 height 17
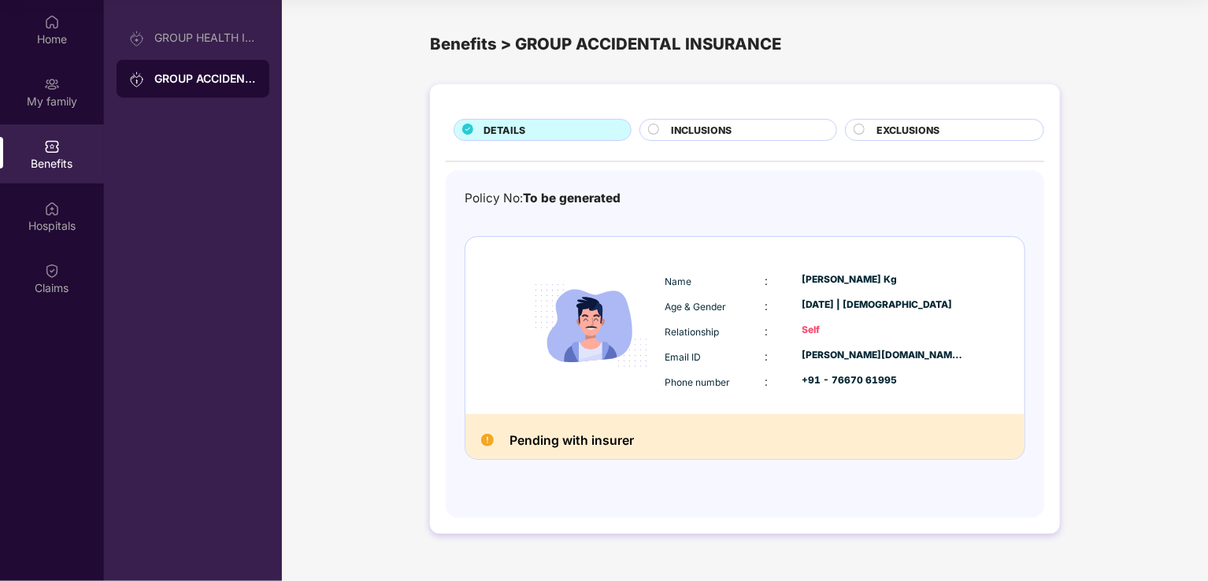
click at [762, 129] on div "INCLUSIONS" at bounding box center [745, 131] width 165 height 17
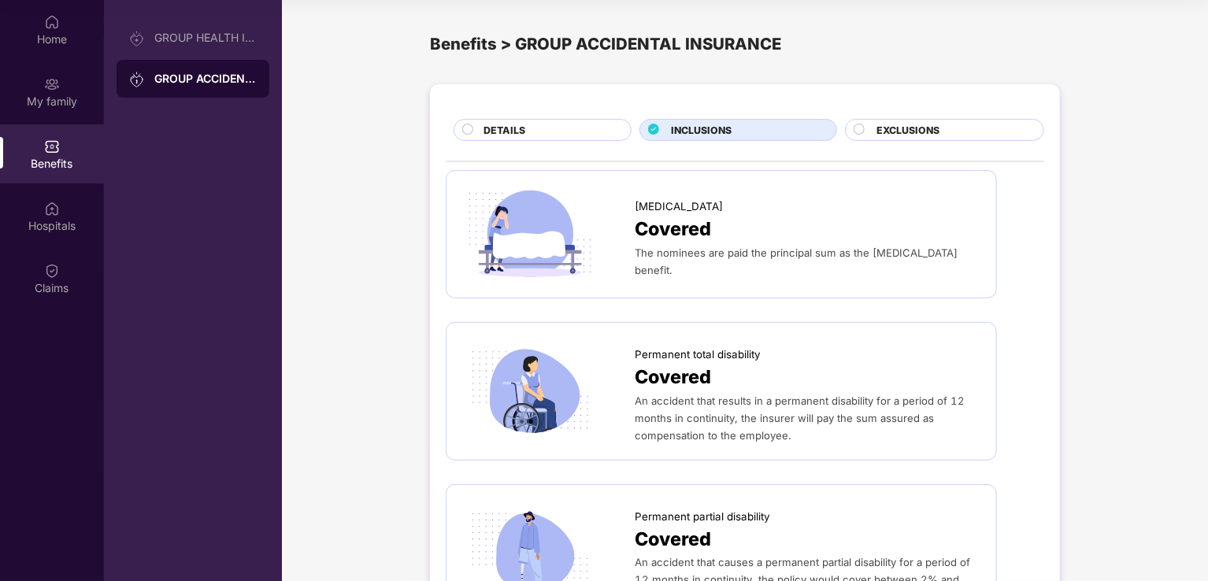
click at [709, 420] on span "An accident that results in a permanent disability for a period of 12 months in…" at bounding box center [800, 418] width 330 height 47
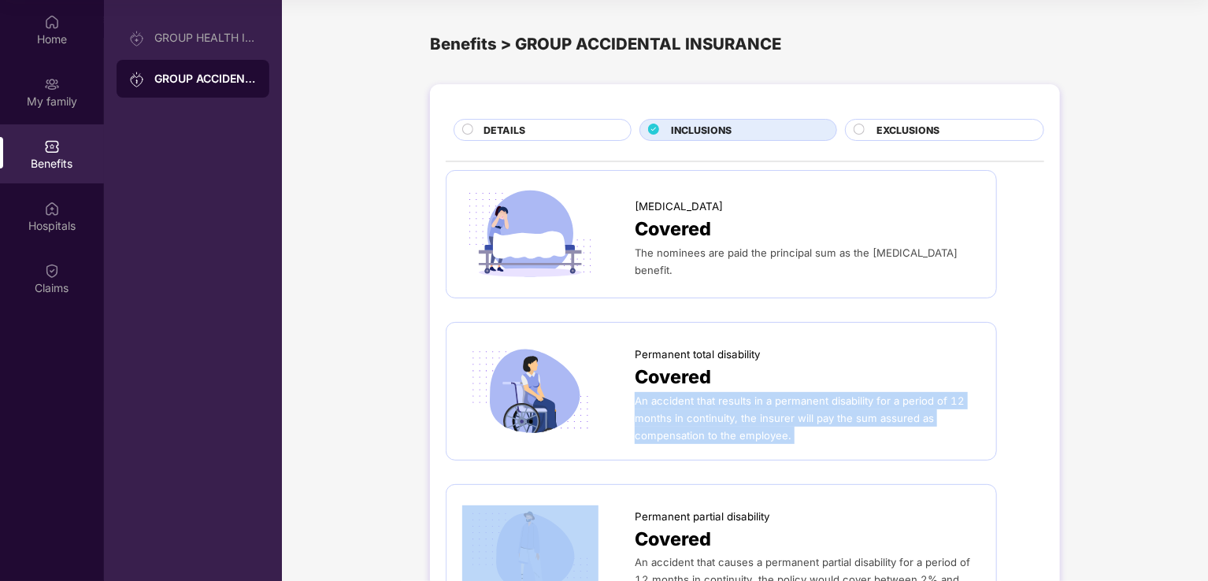
click at [709, 420] on span "An accident that results in a permanent disability for a period of 12 months in…" at bounding box center [800, 418] width 330 height 47
click at [1006, 429] on div "[MEDICAL_DATA] Covered The nominees are paid the principal sum as the [MEDICAL_…" at bounding box center [745, 471] width 599 height 603
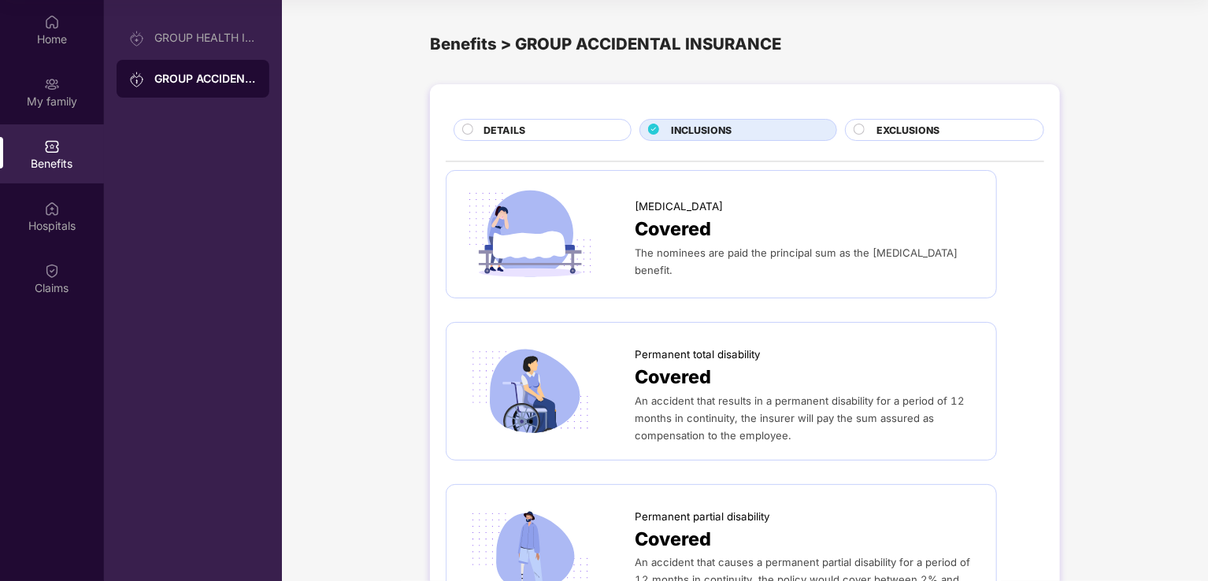
click at [873, 127] on div "EXCLUSIONS" at bounding box center [952, 131] width 167 height 17
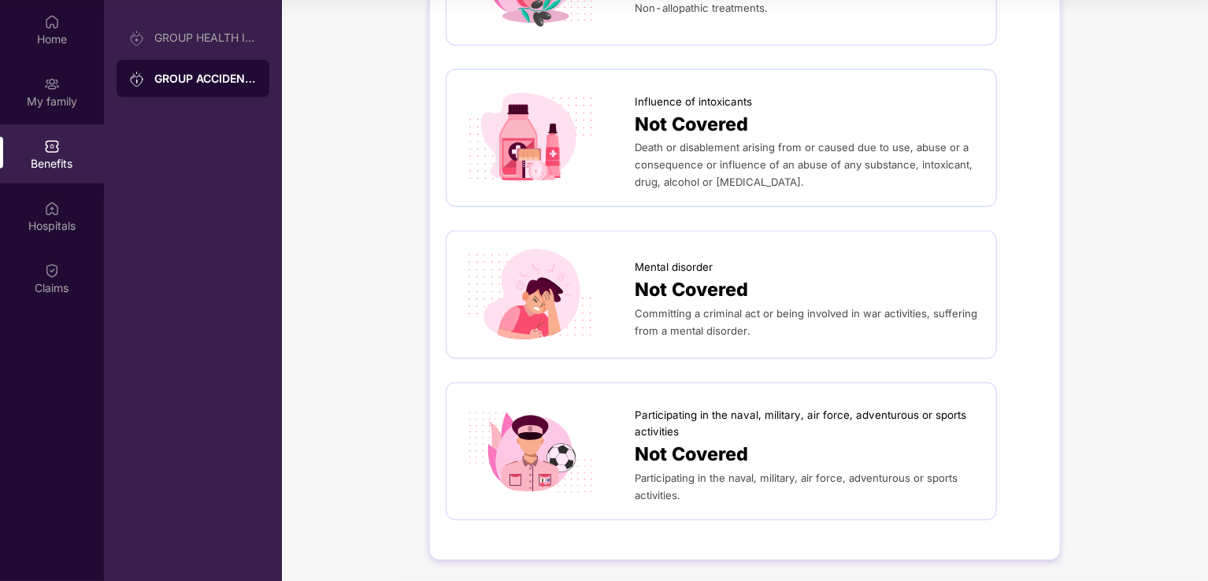
scroll to position [870, 0]
click at [54, 98] on div "My family" at bounding box center [52, 102] width 104 height 16
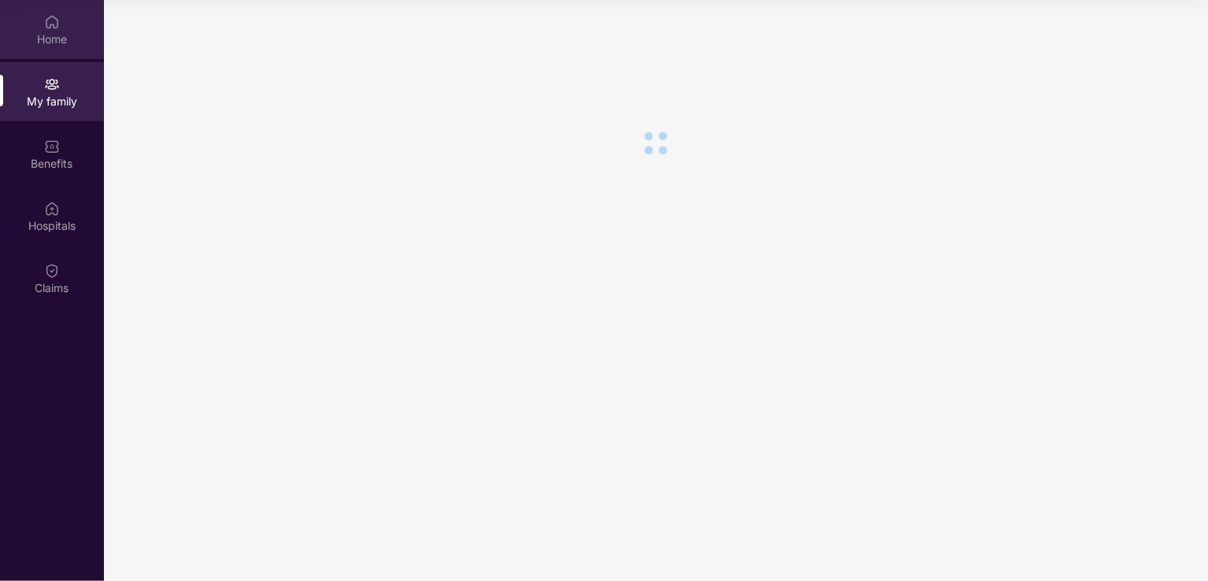
scroll to position [0, 0]
click at [38, 13] on div "Home" at bounding box center [52, 29] width 104 height 59
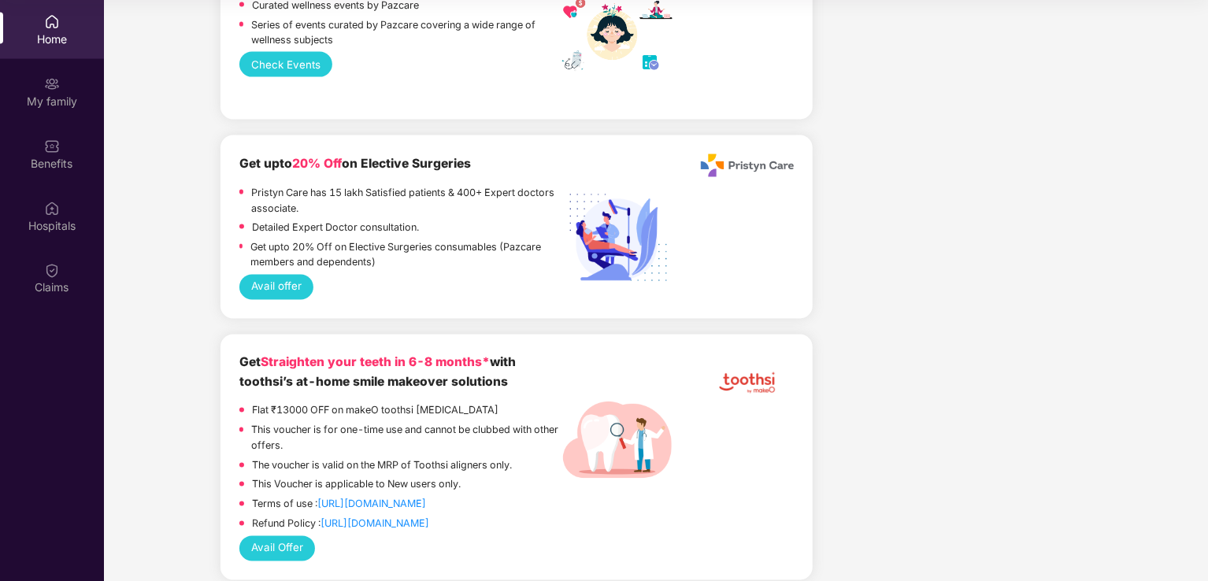
scroll to position [4279, 0]
